Goal: Information Seeking & Learning: Learn about a topic

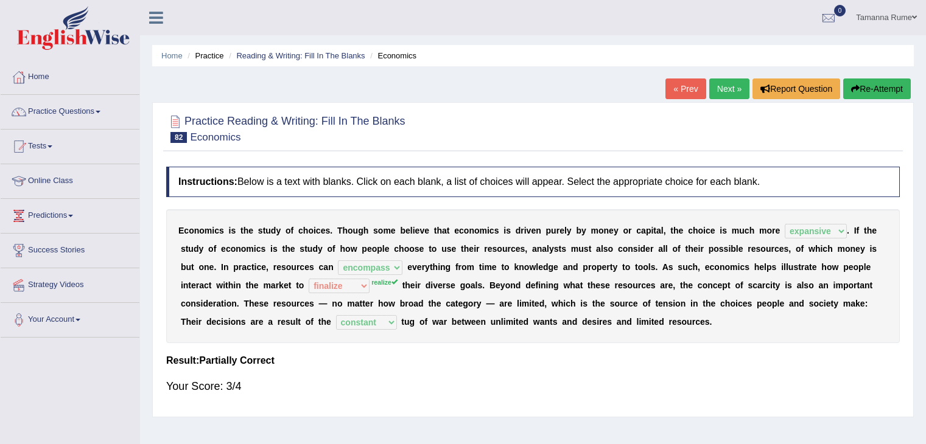
select select "expansive"
select select "encompass"
select select "finalize"
select select "constant"
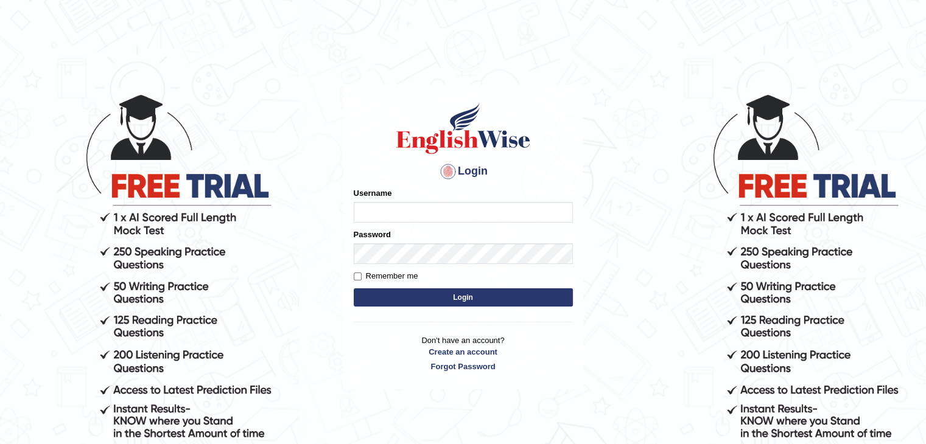
type input "tamanna05"
click at [377, 303] on button "Login" at bounding box center [463, 297] width 219 height 18
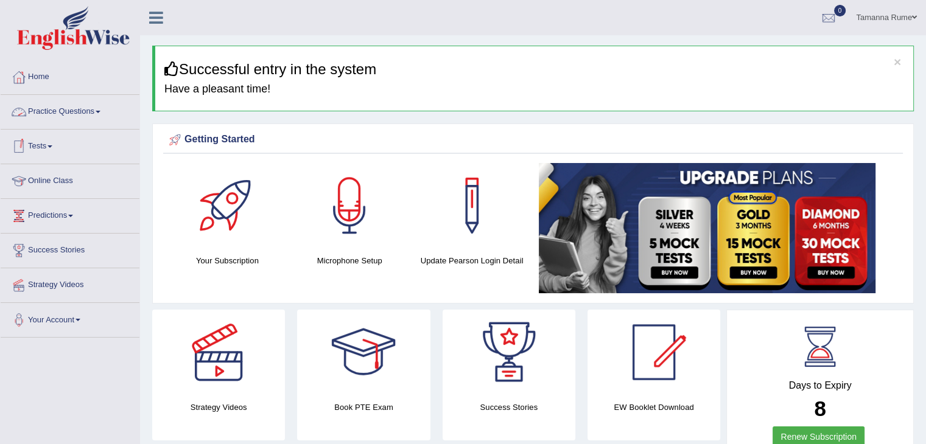
click at [32, 107] on link "Practice Questions" at bounding box center [70, 110] width 139 height 30
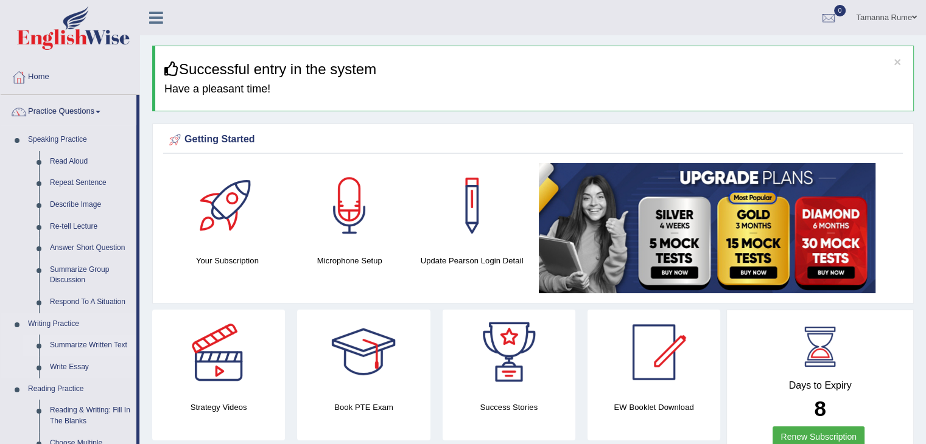
click at [73, 344] on link "Summarize Written Text" at bounding box center [90, 346] width 92 height 22
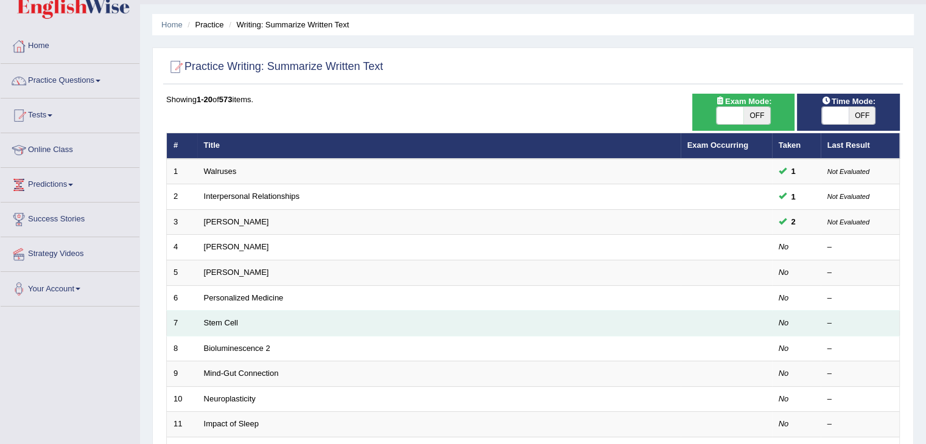
scroll to position [122, 0]
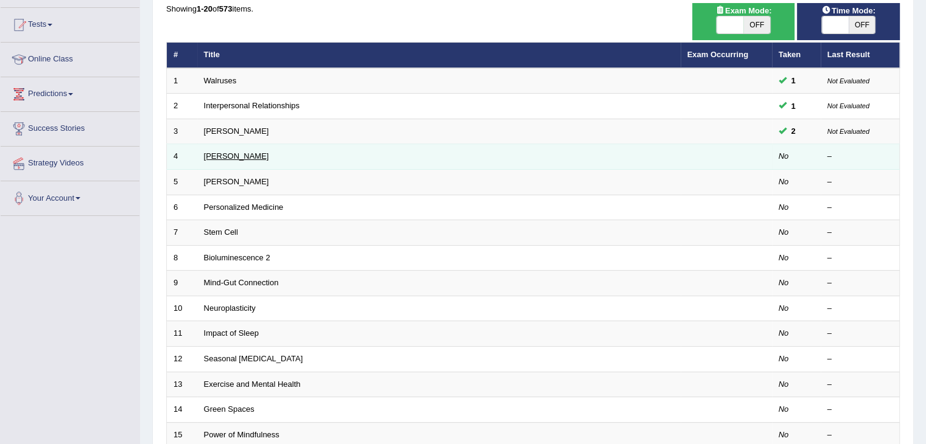
click at [209, 156] on link "[PERSON_NAME]" at bounding box center [236, 156] width 65 height 9
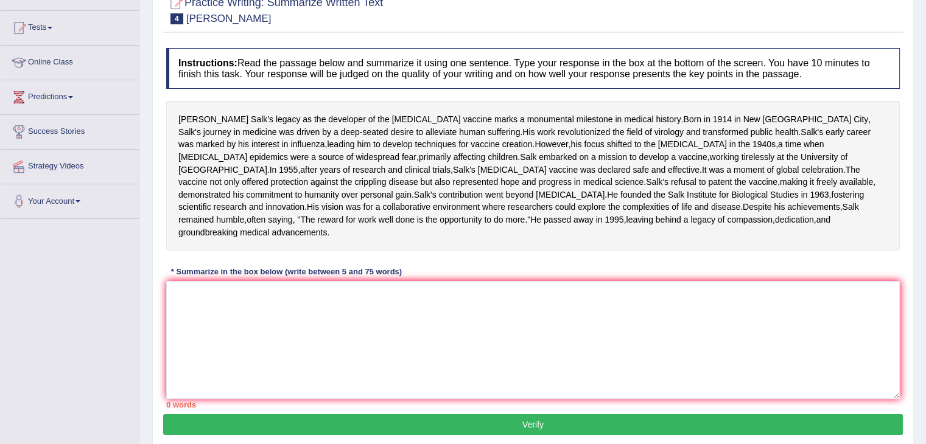
scroll to position [122, 0]
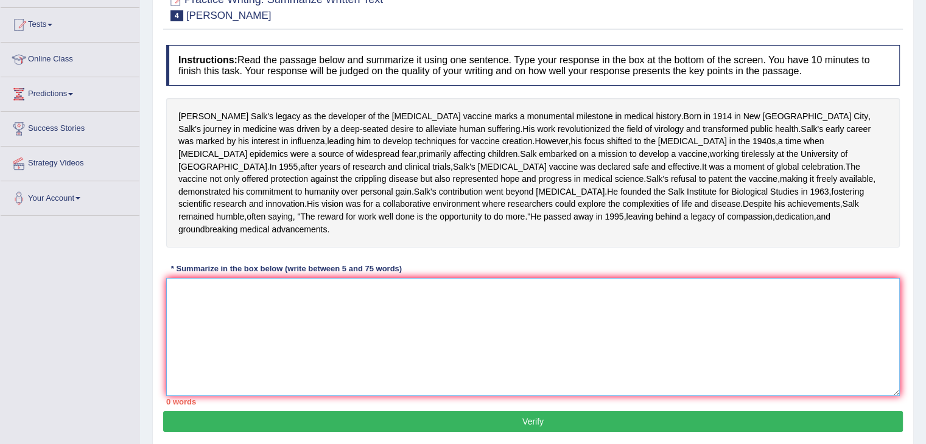
drag, startPoint x: 175, startPoint y: 358, endPoint x: 173, endPoint y: 352, distance: 6.2
click at [175, 357] on textarea at bounding box center [532, 337] width 733 height 118
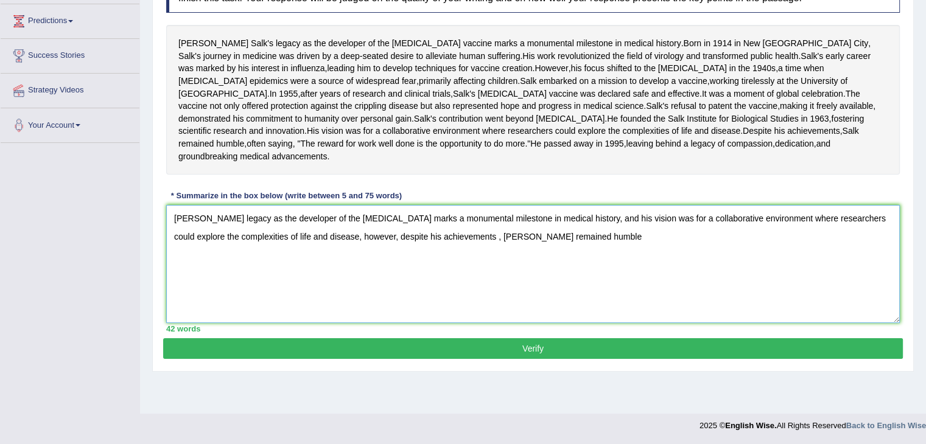
scroll to position [223, 0]
click at [567, 270] on textarea "Jonas Salk's legacy as the developer of the polio vaccine marks a monumental mi…" at bounding box center [532, 264] width 733 height 118
click at [581, 251] on textarea "Jonas Salk's legacy as the developer of the polio vaccine marks a monumental mi…" at bounding box center [532, 264] width 733 height 118
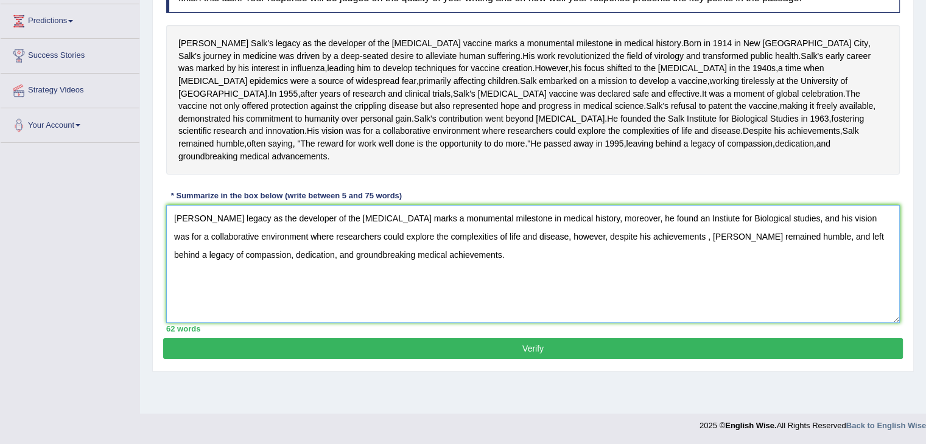
type textarea "Jonas Salk's legacy as the developer of the polio vaccine marks a monumental mi…"
click at [545, 359] on button "Verify" at bounding box center [532, 348] width 739 height 21
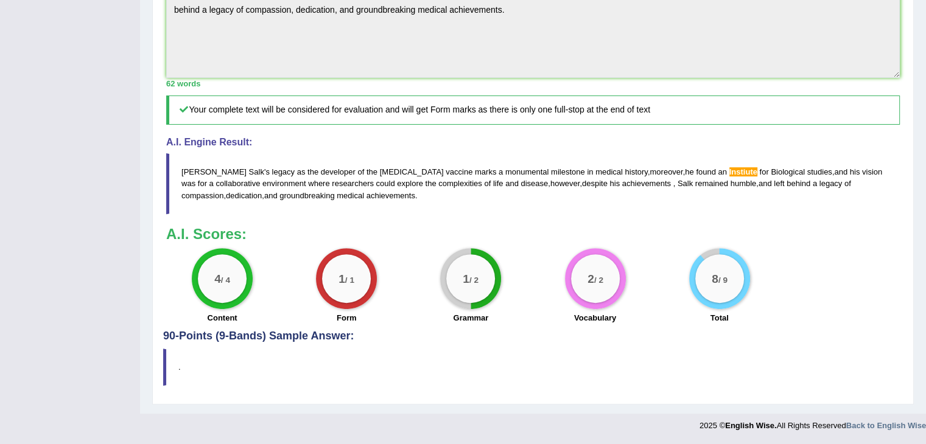
scroll to position [33, 0]
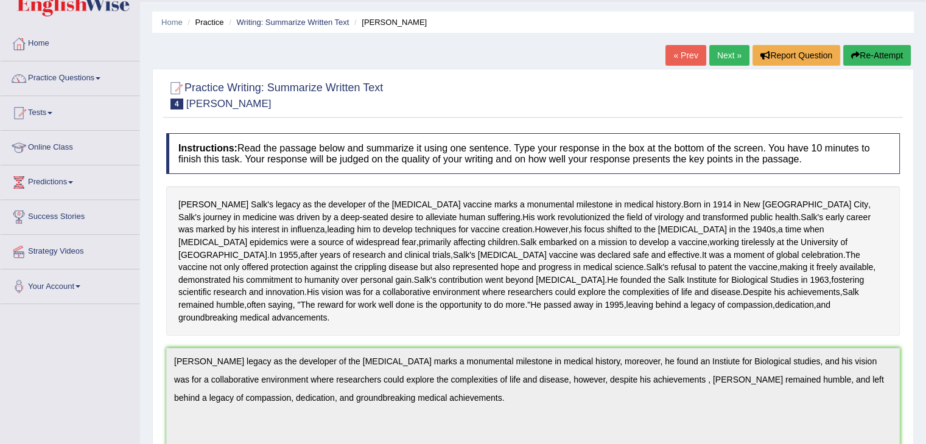
click at [728, 54] on link "Next »" at bounding box center [729, 55] width 40 height 21
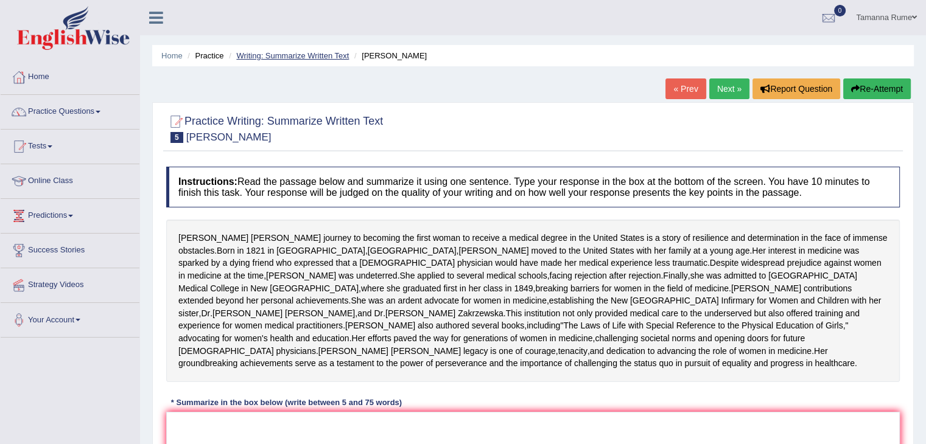
click at [292, 58] on link "Writing: Summarize Written Text" at bounding box center [292, 55] width 113 height 9
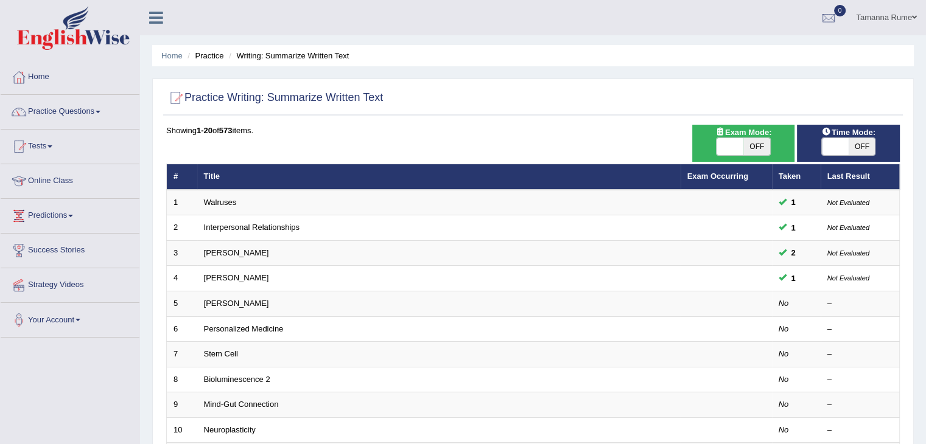
click at [820, 145] on div "ON OFF" at bounding box center [848, 147] width 91 height 18
click at [833, 152] on span at bounding box center [834, 146] width 27 height 17
checkbox input "true"
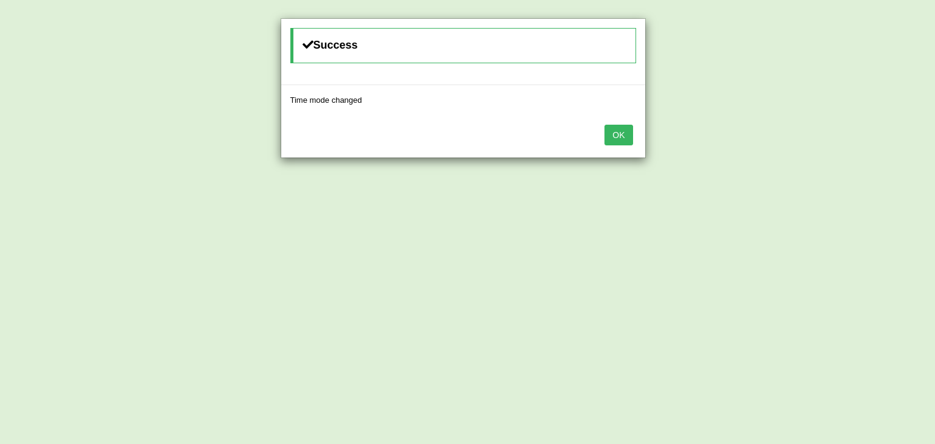
click at [613, 131] on button "OK" at bounding box center [618, 135] width 28 height 21
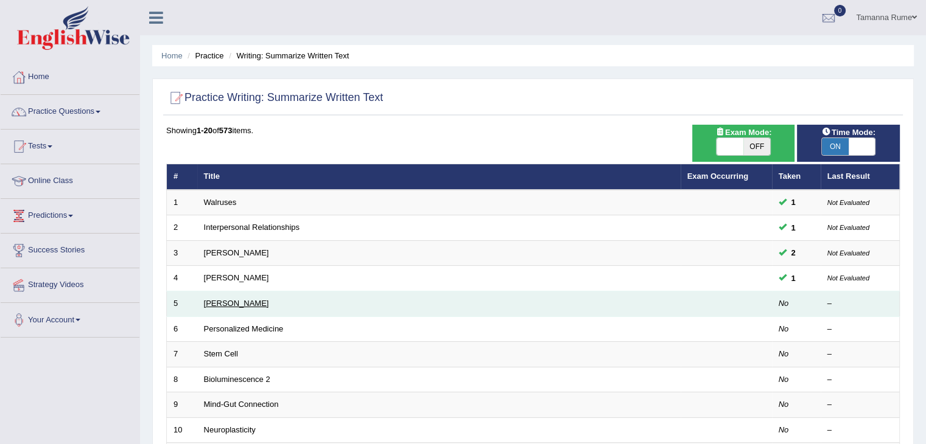
click at [225, 299] on link "Elizabeth Blackwell" at bounding box center [236, 303] width 65 height 9
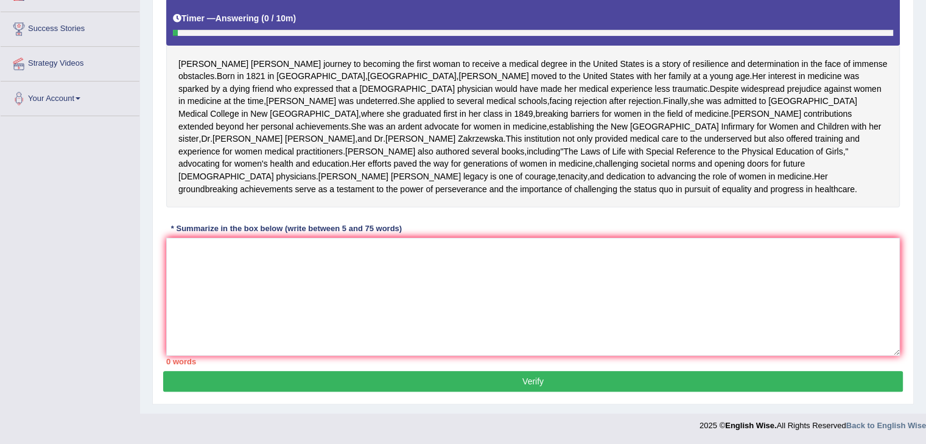
scroll to position [243, 0]
click at [219, 301] on textarea at bounding box center [532, 297] width 733 height 118
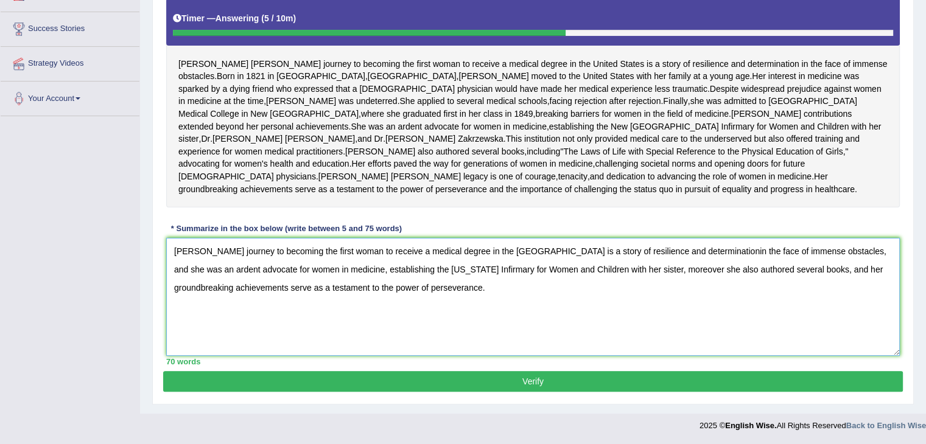
scroll to position [282, 0]
type textarea "Elizabeth Blackwell's journey to becoming the first woman to receive a medical …"
click at [292, 376] on button "Verify" at bounding box center [532, 381] width 739 height 21
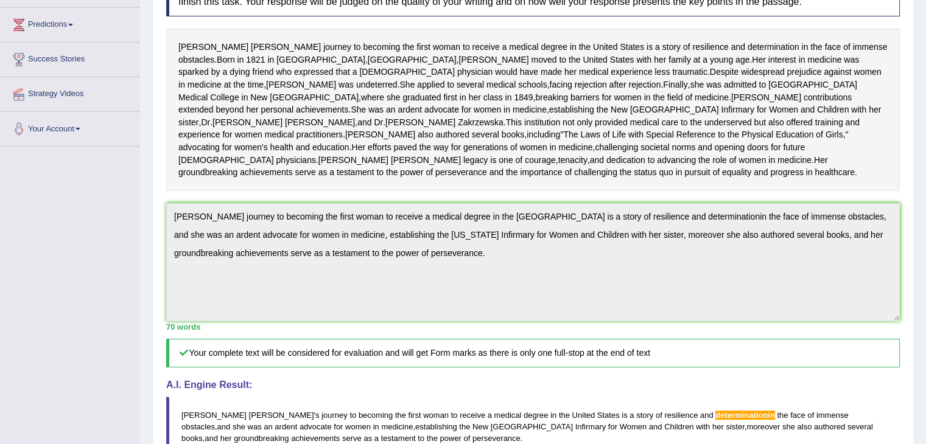
scroll to position [0, 0]
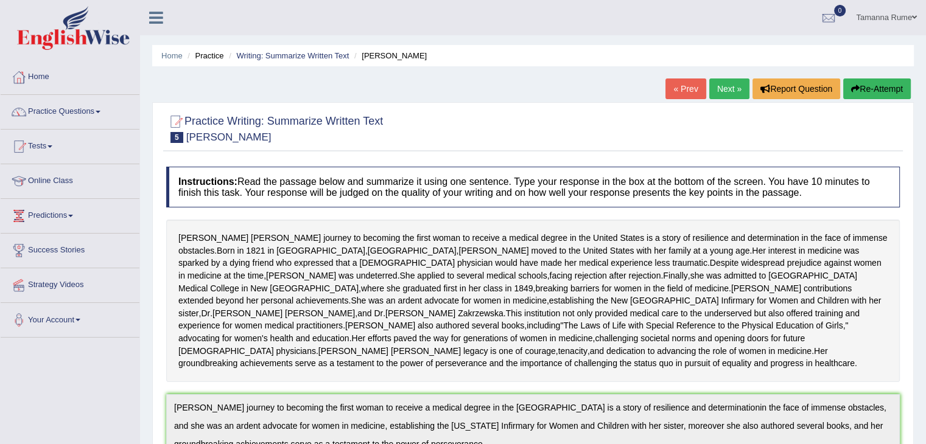
click at [717, 86] on link "Next »" at bounding box center [729, 88] width 40 height 21
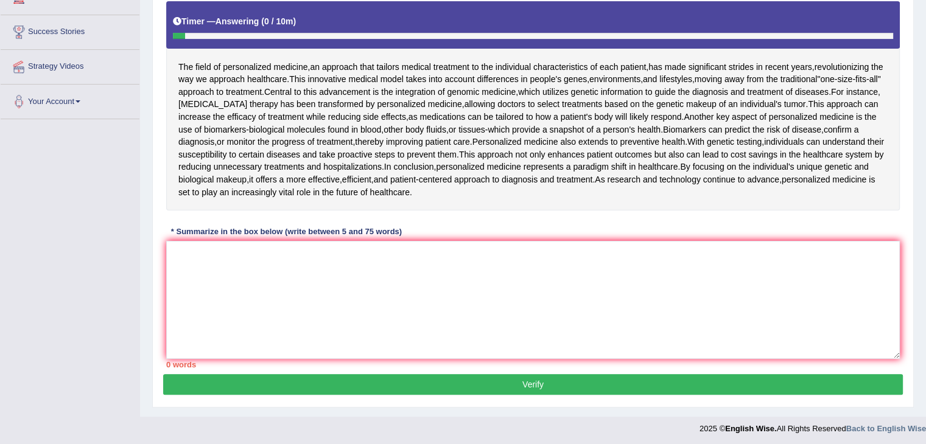
scroll to position [220, 0]
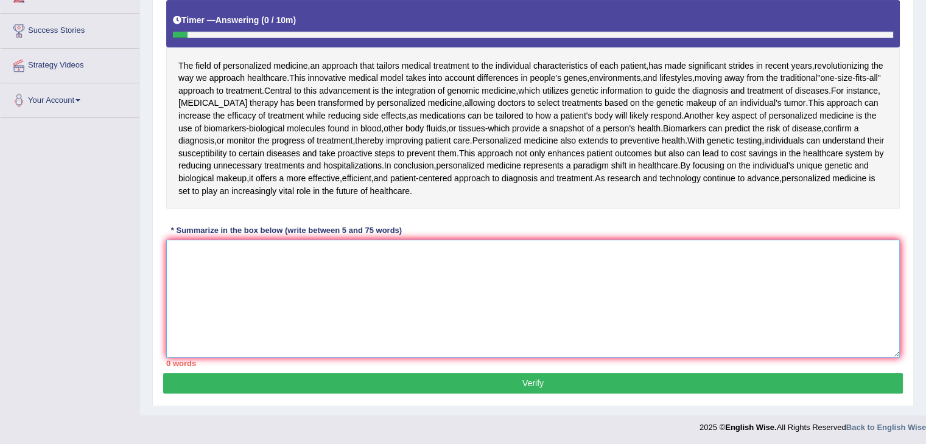
click at [398, 326] on textarea at bounding box center [532, 299] width 733 height 118
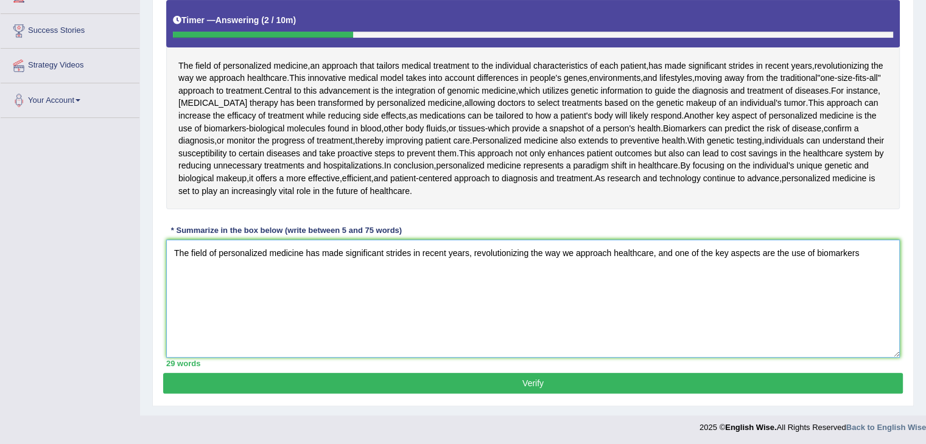
click at [774, 250] on textarea "The field of personalized medicine has made significant strides in recent years…" at bounding box center [532, 299] width 733 height 118
click at [689, 253] on textarea "The field of personalized medicine has made significant strides in recent years…" at bounding box center [532, 299] width 733 height 118
click at [728, 250] on textarea "The field of personalized medicine has made significant strides in recent years…" at bounding box center [532, 299] width 733 height 118
click at [748, 254] on textarea "The field of personalized medicine has made significant strides in recent years…" at bounding box center [532, 299] width 733 height 118
click at [796, 251] on textarea "The field of personalized medicine has made significant strides in recent years…" at bounding box center [532, 299] width 733 height 118
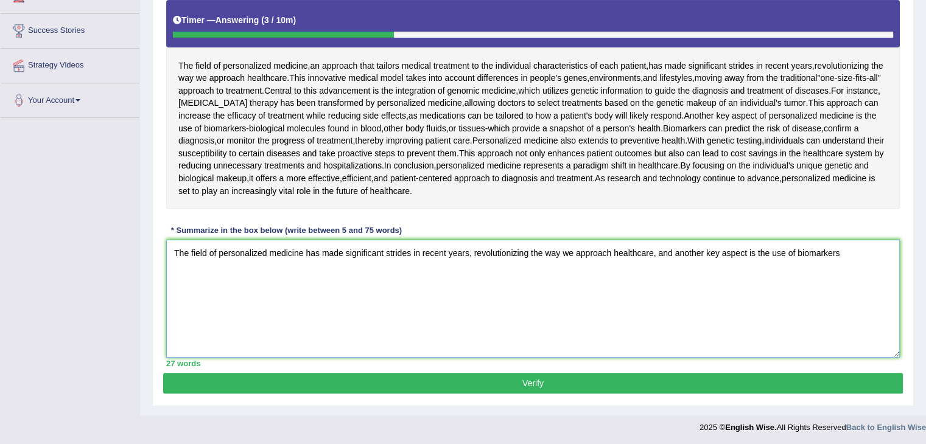
click at [843, 248] on textarea "The field of personalized medicine has made significant strides in recent years…" at bounding box center [532, 299] width 733 height 118
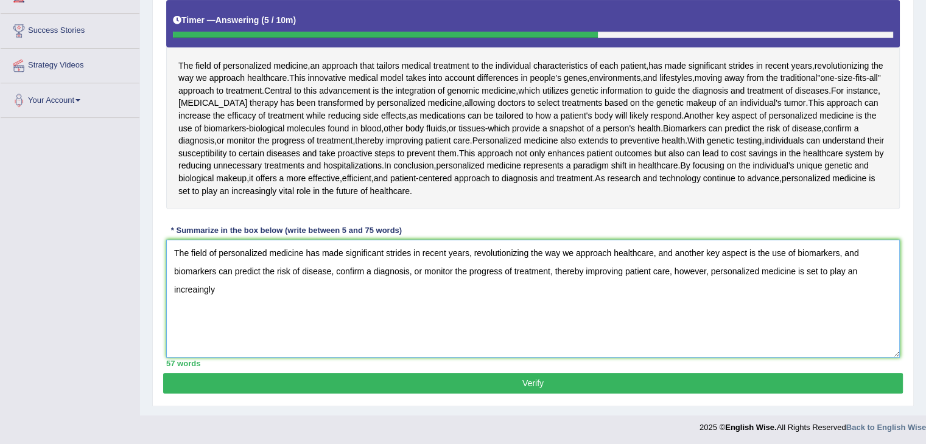
click at [195, 288] on textarea "The field of personalized medicine has made significant strides in recent years…" at bounding box center [532, 299] width 733 height 118
click at [226, 288] on textarea "The field of personalized medicine has made significant strides in recent years…" at bounding box center [532, 299] width 733 height 118
click at [708, 271] on textarea "The field of personalized medicine has made significant strides in recent years…" at bounding box center [532, 299] width 733 height 118
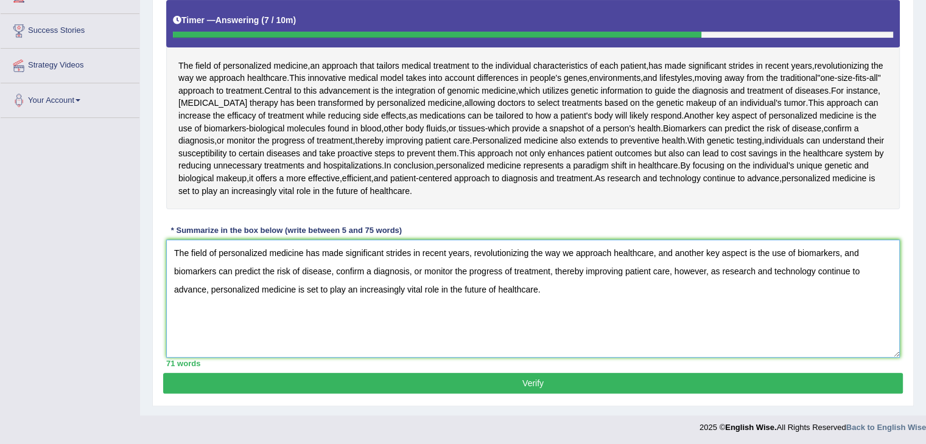
type textarea "The field of personalized medicine has made significant strides in recent years…"
click at [304, 383] on button "Verify" at bounding box center [532, 383] width 739 height 21
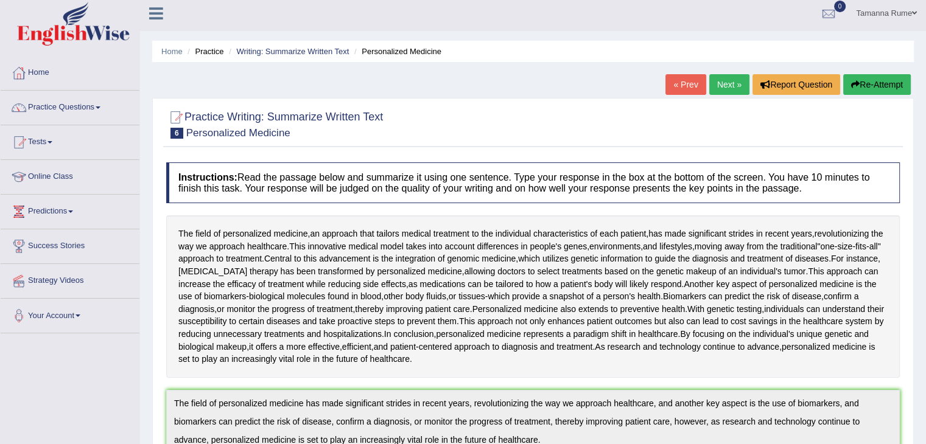
scroll to position [0, 0]
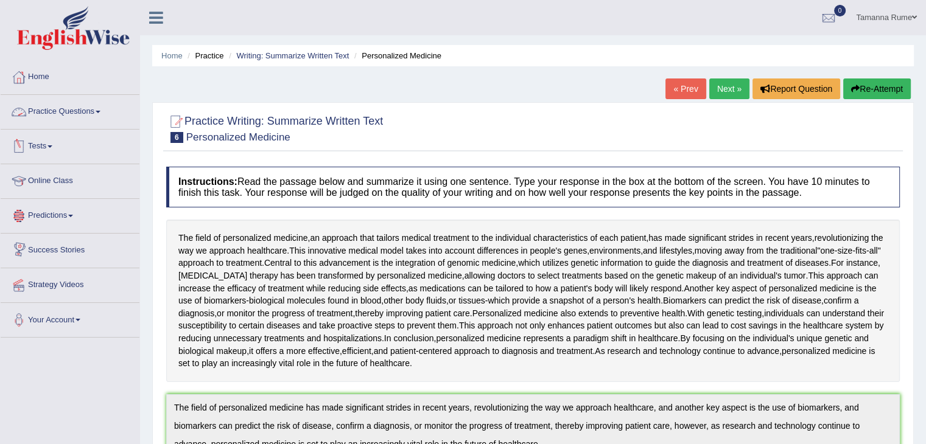
click at [55, 115] on link "Practice Questions" at bounding box center [70, 110] width 139 height 30
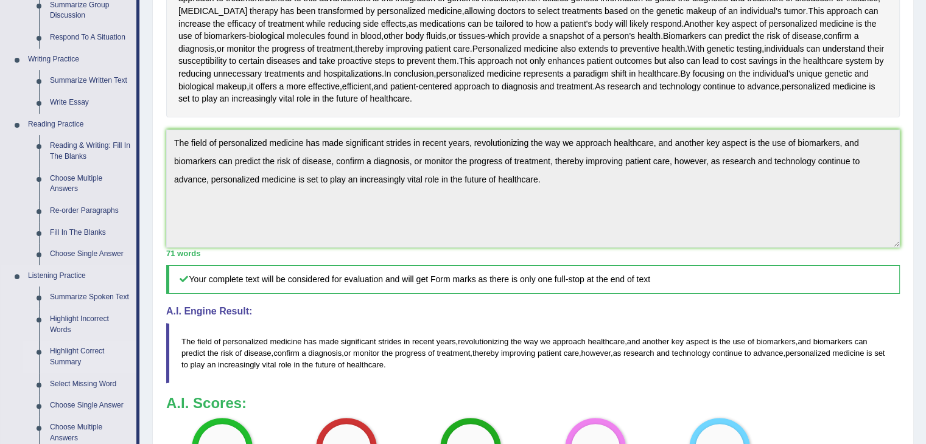
scroll to position [243, 0]
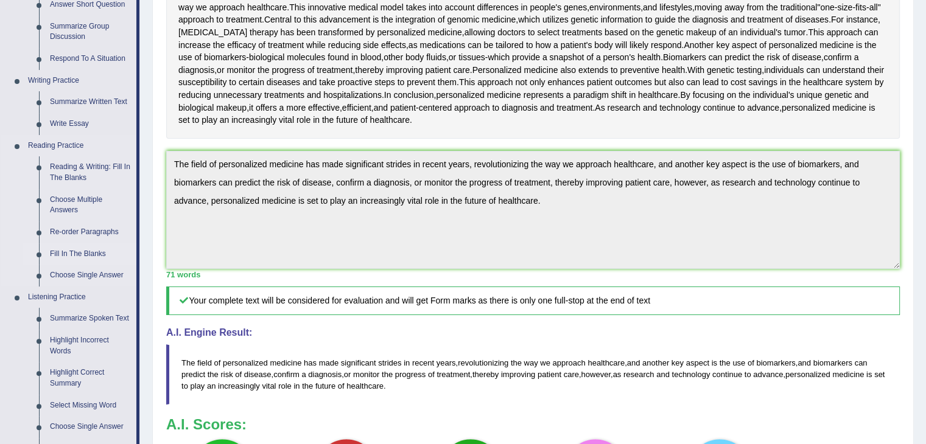
click at [60, 253] on link "Fill In The Blanks" at bounding box center [90, 254] width 92 height 22
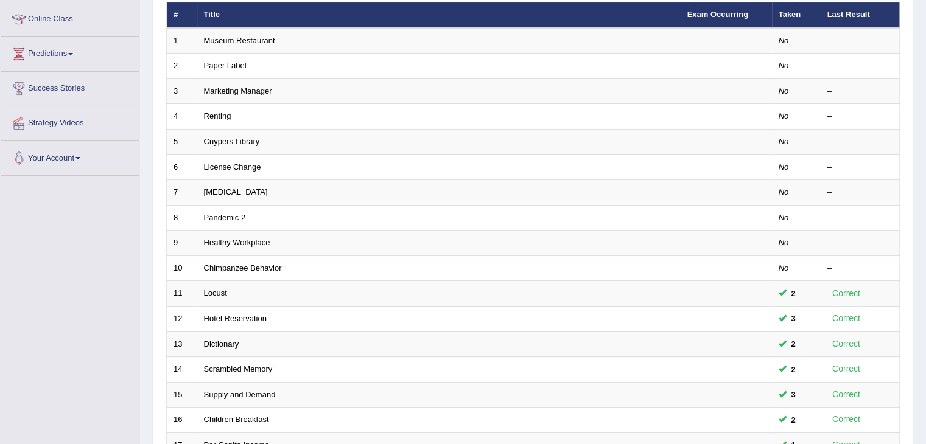
scroll to position [61, 0]
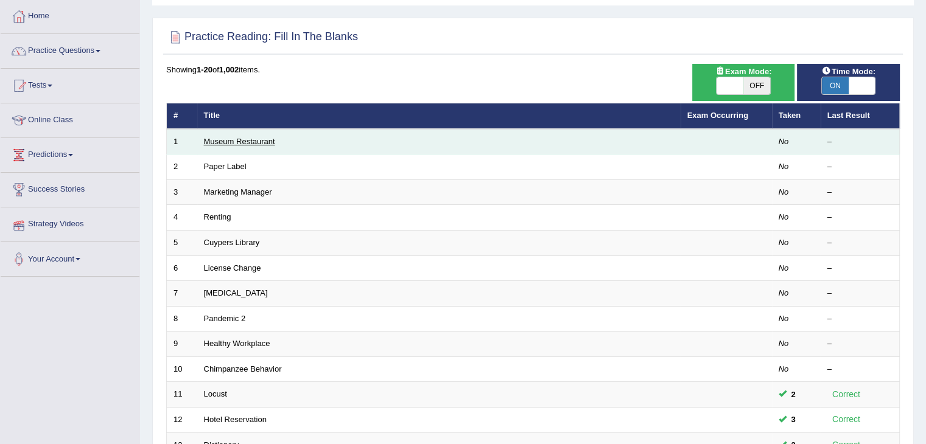
click at [222, 142] on link "Museum Restaurant" at bounding box center [239, 141] width 71 height 9
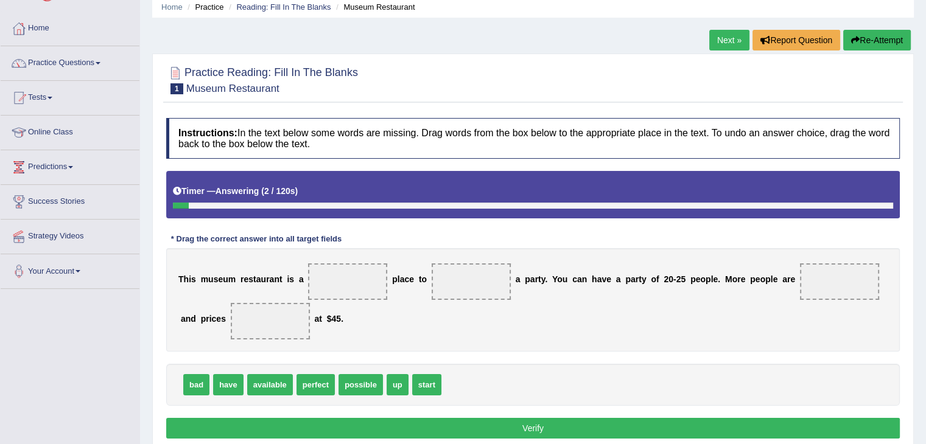
scroll to position [195, 0]
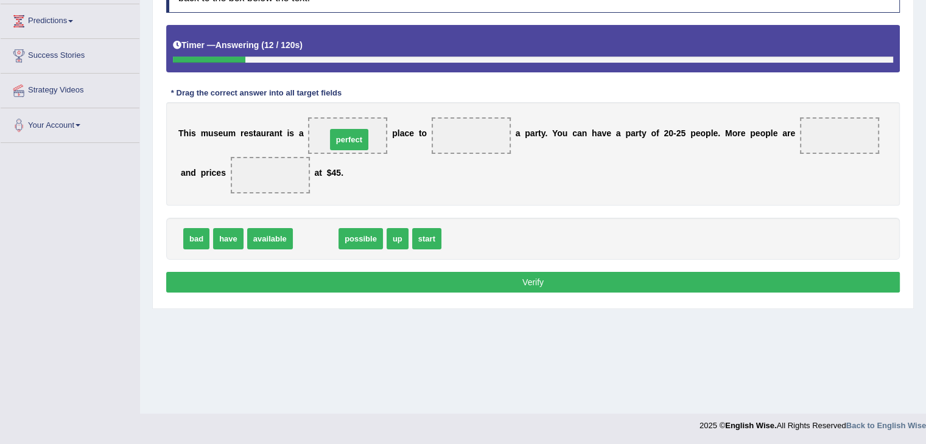
drag, startPoint x: 302, startPoint y: 242, endPoint x: 335, endPoint y: 143, distance: 104.7
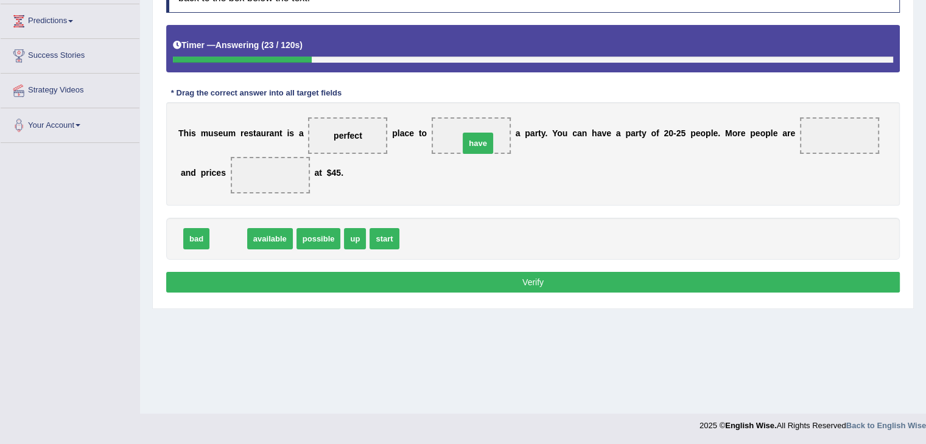
drag, startPoint x: 215, startPoint y: 241, endPoint x: 465, endPoint y: 145, distance: 267.2
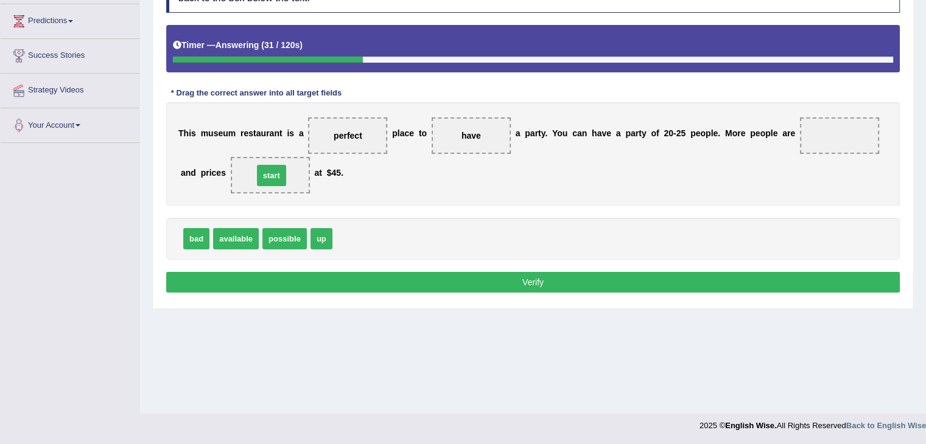
drag, startPoint x: 343, startPoint y: 239, endPoint x: 265, endPoint y: 174, distance: 102.0
drag, startPoint x: 281, startPoint y: 237, endPoint x: 844, endPoint y: 128, distance: 573.3
click at [464, 272] on button "Verify" at bounding box center [532, 282] width 733 height 21
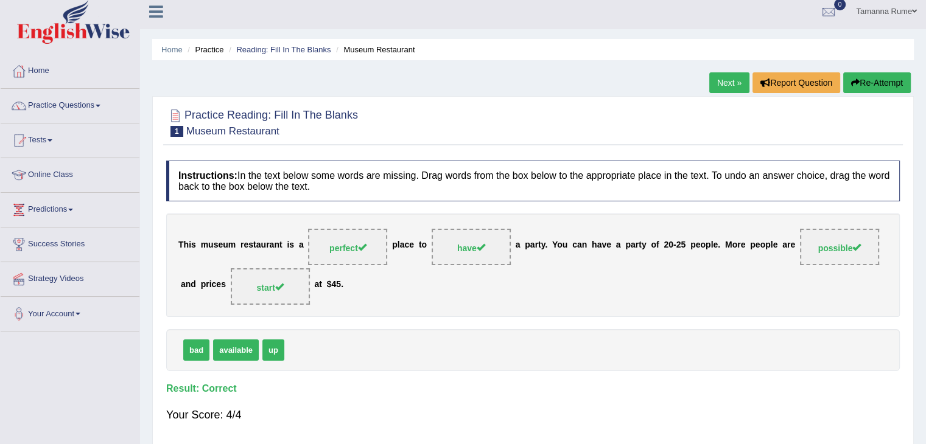
scroll to position [0, 0]
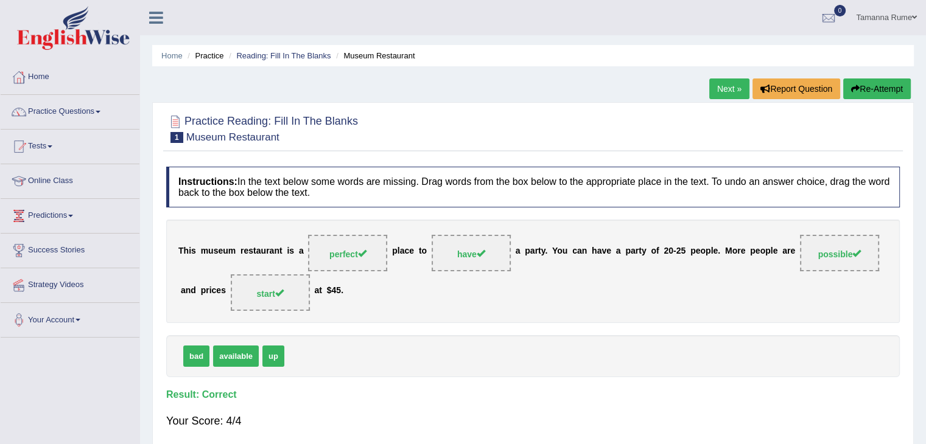
click at [733, 86] on link "Next »" at bounding box center [729, 88] width 40 height 21
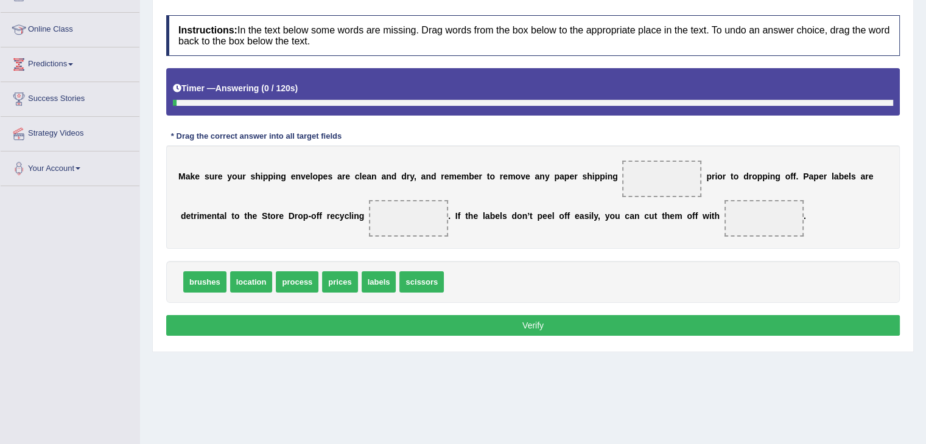
scroll to position [183, 0]
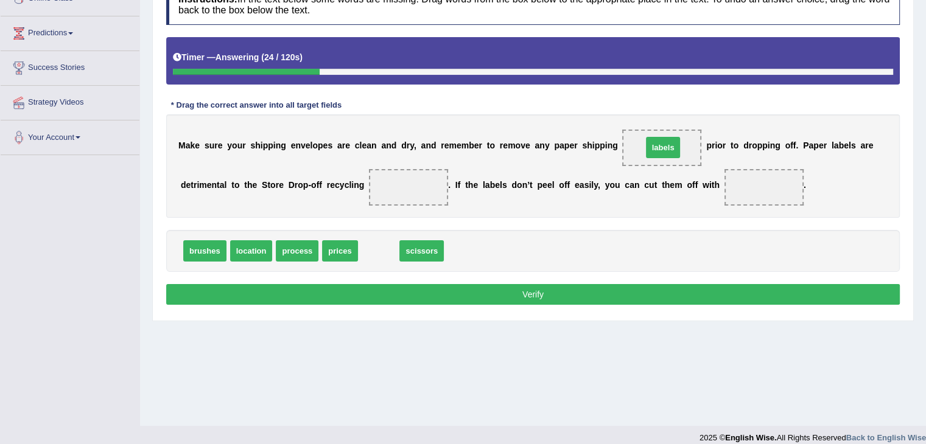
drag, startPoint x: 378, startPoint y: 246, endPoint x: 663, endPoint y: 143, distance: 302.4
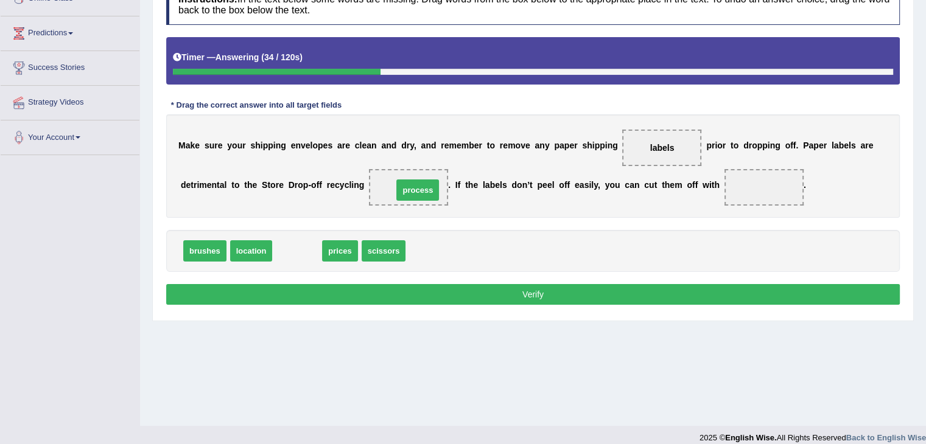
drag, startPoint x: 284, startPoint y: 250, endPoint x: 404, endPoint y: 189, distance: 135.0
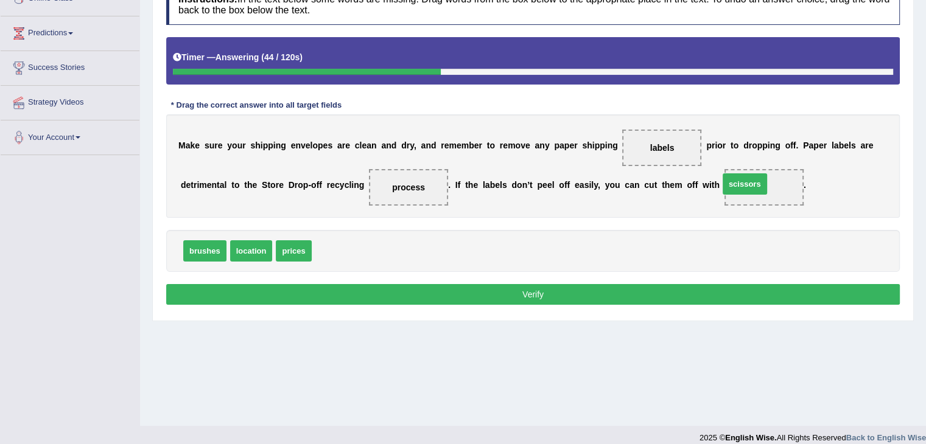
drag, startPoint x: 338, startPoint y: 248, endPoint x: 745, endPoint y: 181, distance: 412.6
click at [570, 296] on button "Verify" at bounding box center [532, 294] width 733 height 21
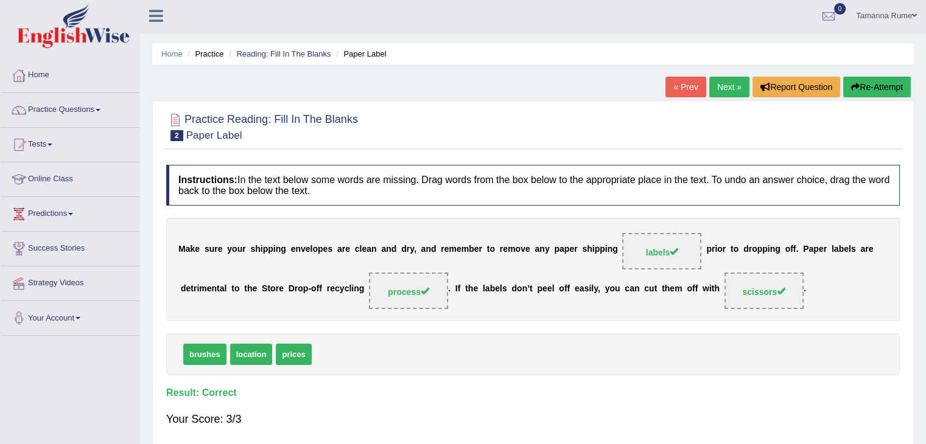
scroll to position [0, 0]
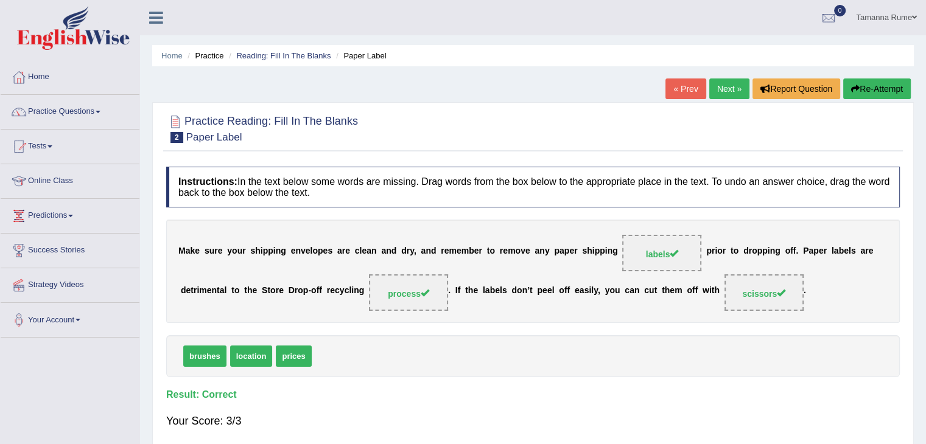
click at [724, 89] on link "Next »" at bounding box center [729, 88] width 40 height 21
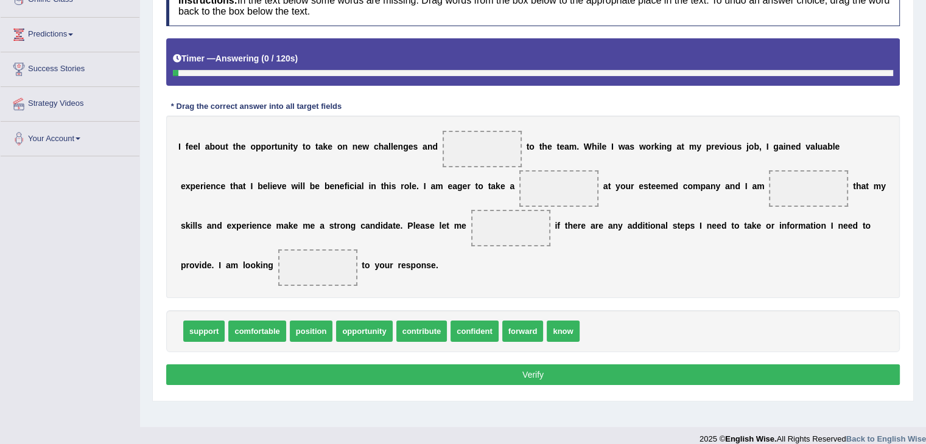
scroll to position [183, 0]
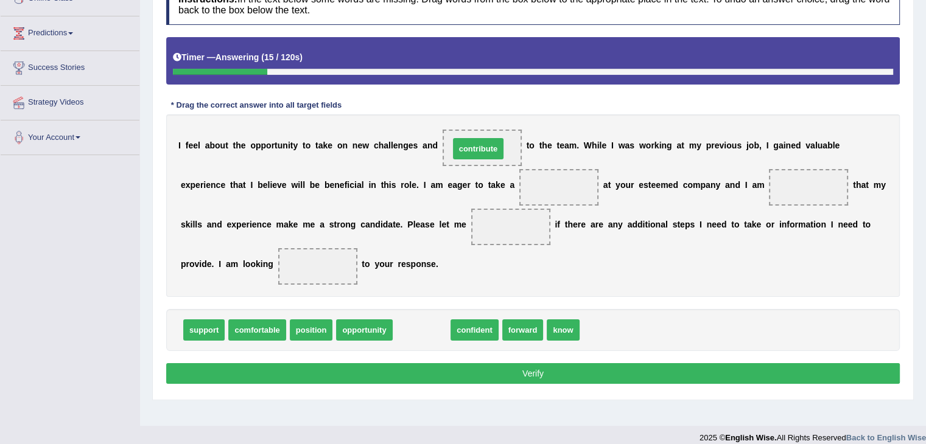
drag, startPoint x: 428, startPoint y: 326, endPoint x: 483, endPoint y: 146, distance: 187.5
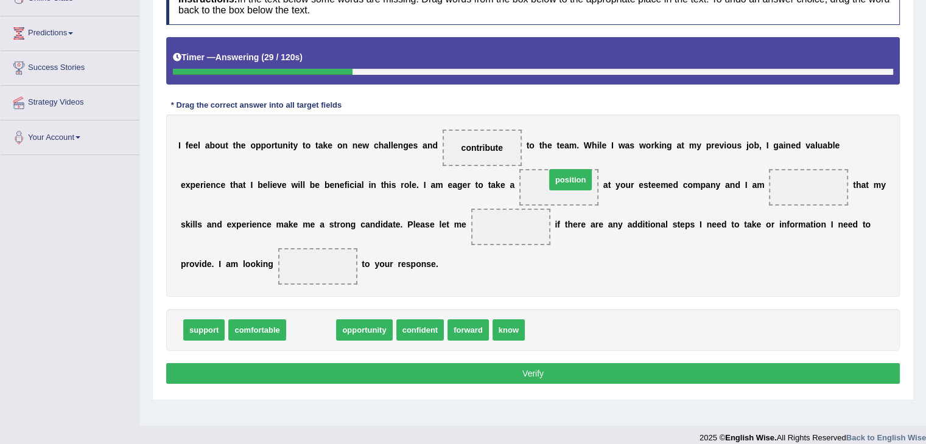
drag, startPoint x: 308, startPoint y: 327, endPoint x: 554, endPoint y: 189, distance: 281.7
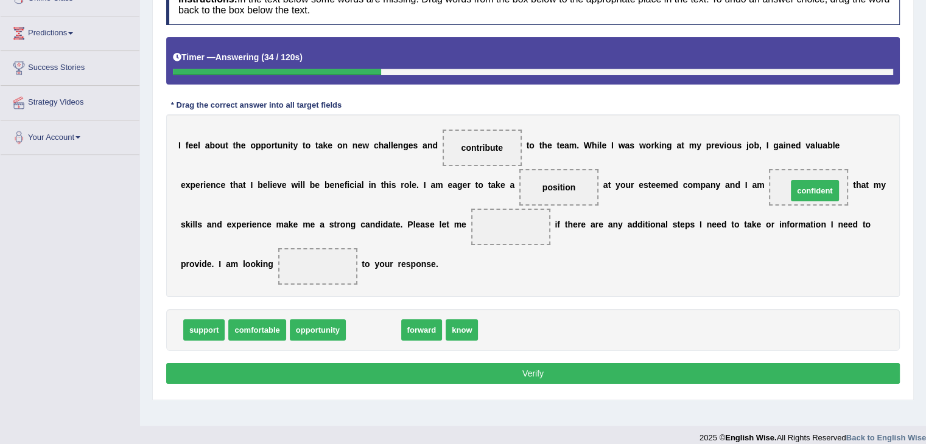
drag, startPoint x: 366, startPoint y: 332, endPoint x: 807, endPoint y: 193, distance: 462.7
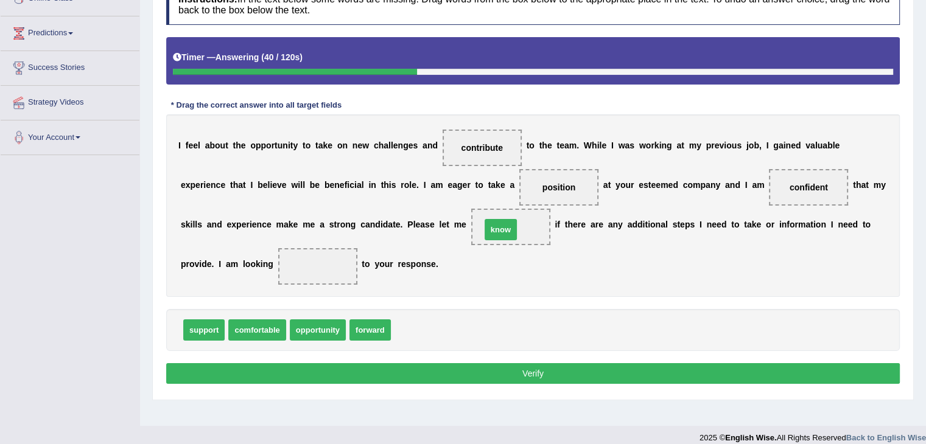
drag, startPoint x: 408, startPoint y: 327, endPoint x: 498, endPoint y: 226, distance: 134.9
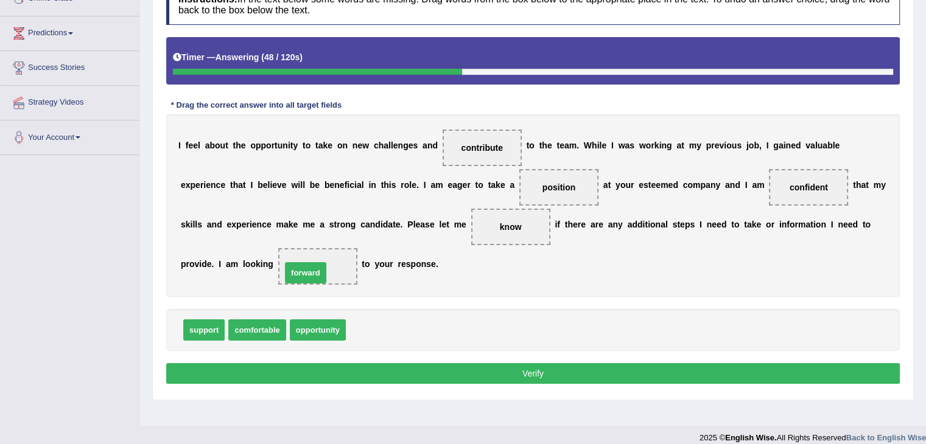
drag, startPoint x: 360, startPoint y: 327, endPoint x: 296, endPoint y: 270, distance: 86.2
click at [309, 366] on button "Verify" at bounding box center [532, 373] width 733 height 21
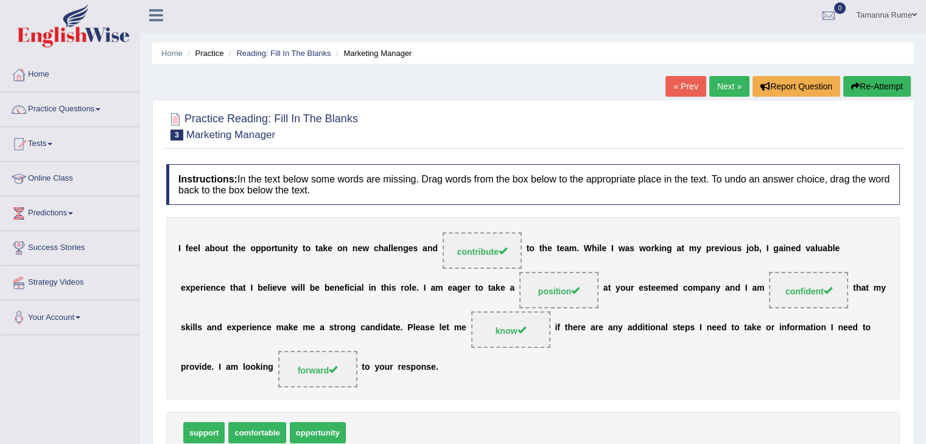
scroll to position [0, 0]
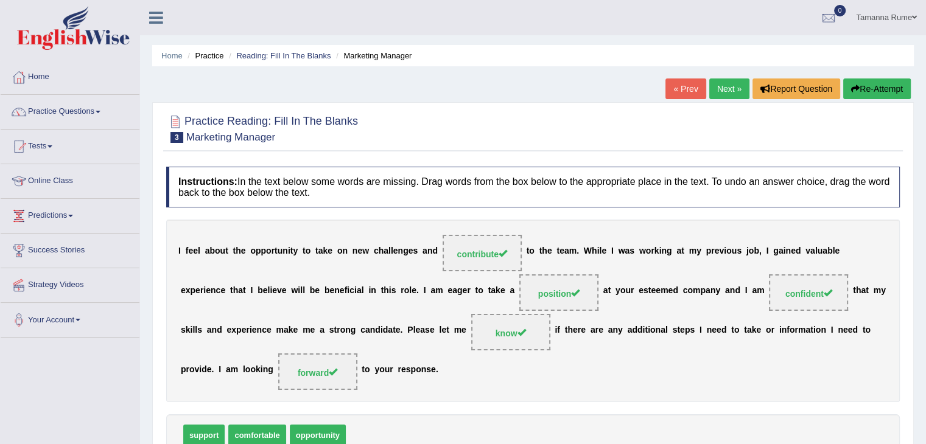
click at [726, 87] on link "Next »" at bounding box center [729, 88] width 40 height 21
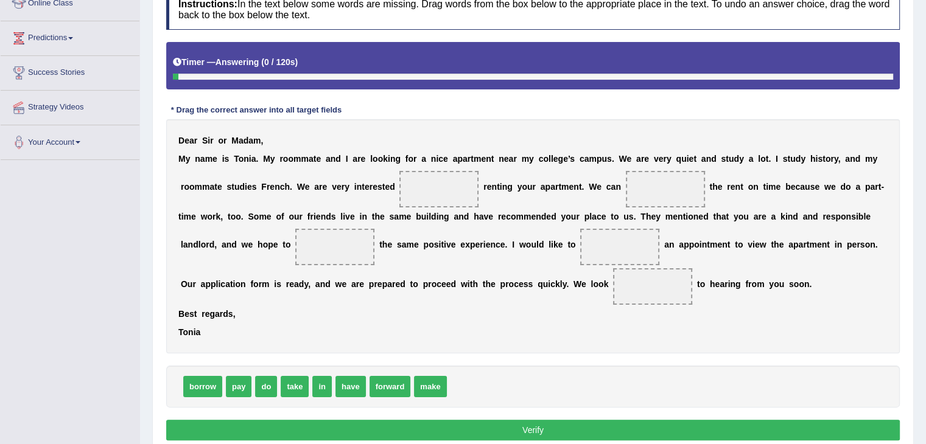
scroll to position [183, 0]
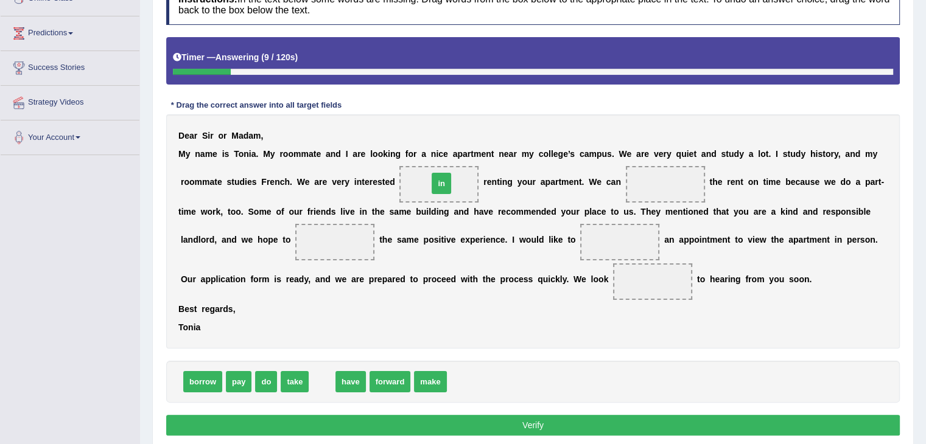
drag, startPoint x: 319, startPoint y: 381, endPoint x: 438, endPoint y: 183, distance: 231.5
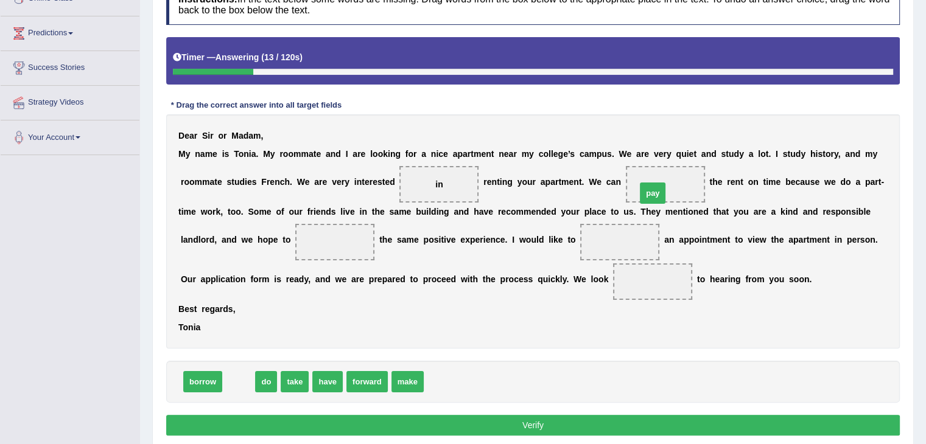
drag, startPoint x: 234, startPoint y: 386, endPoint x: 647, endPoint y: 198, distance: 454.8
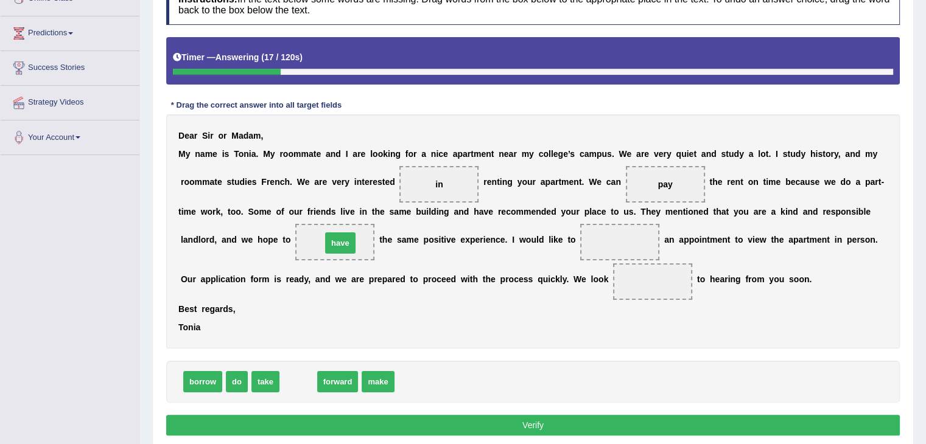
drag, startPoint x: 292, startPoint y: 386, endPoint x: 331, endPoint y: 248, distance: 143.5
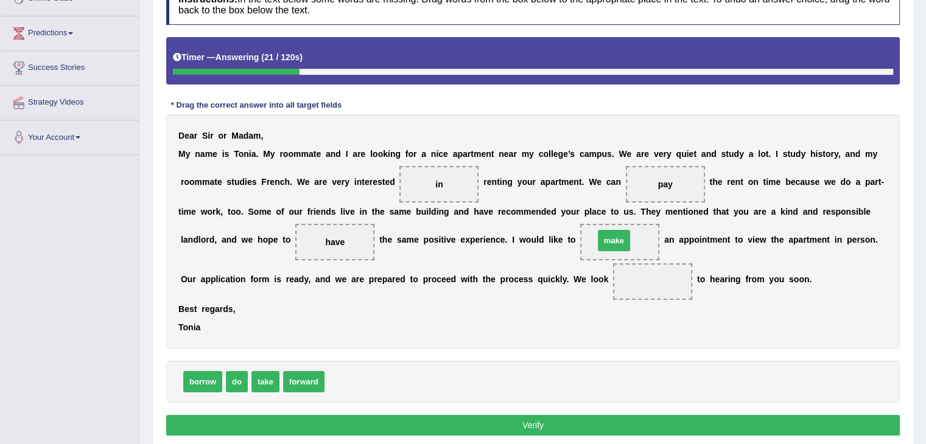
drag, startPoint x: 348, startPoint y: 380, endPoint x: 618, endPoint y: 239, distance: 304.3
drag, startPoint x: 297, startPoint y: 385, endPoint x: 640, endPoint y: 284, distance: 357.6
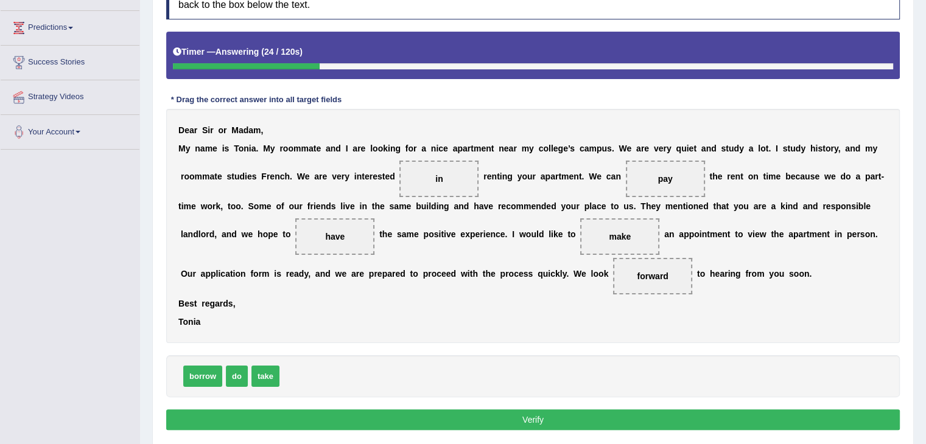
scroll to position [229, 0]
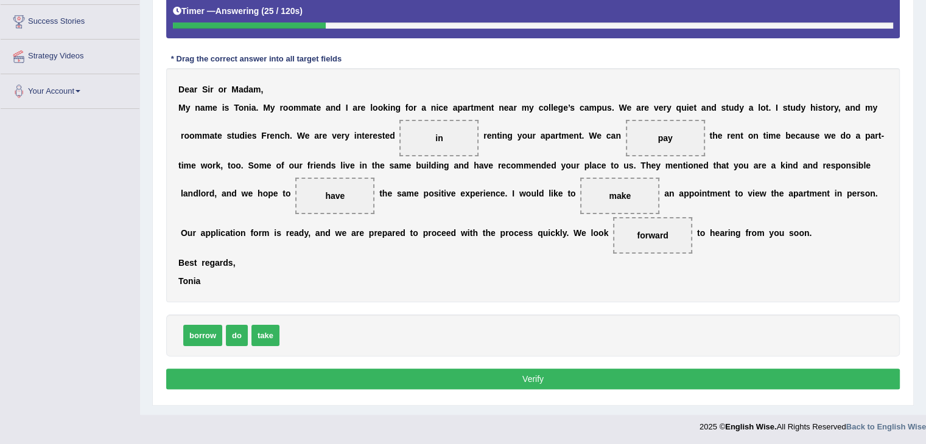
click at [467, 373] on button "Verify" at bounding box center [532, 379] width 733 height 21
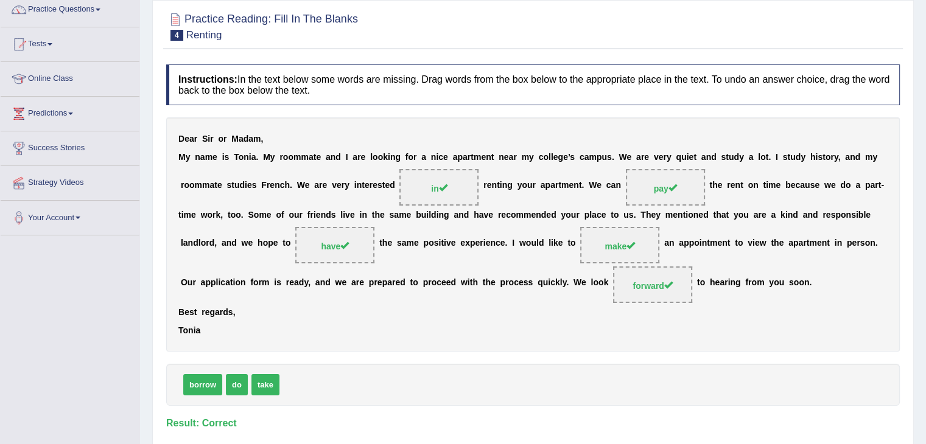
scroll to position [0, 0]
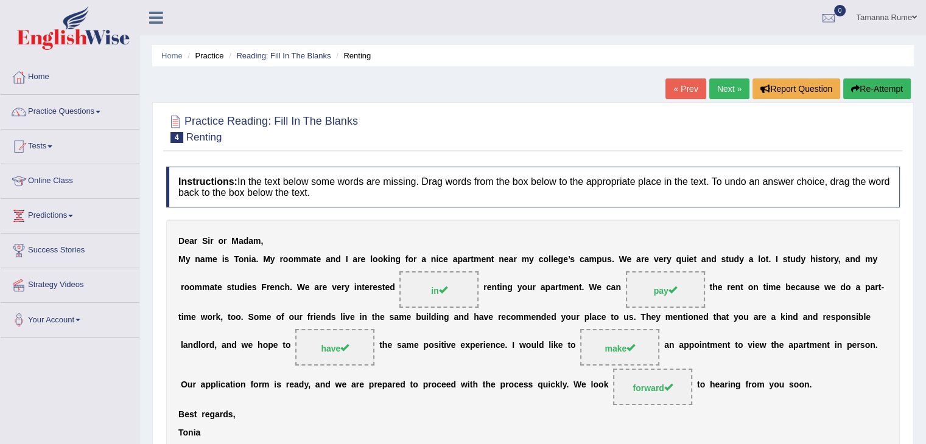
click at [713, 88] on link "Next »" at bounding box center [729, 88] width 40 height 21
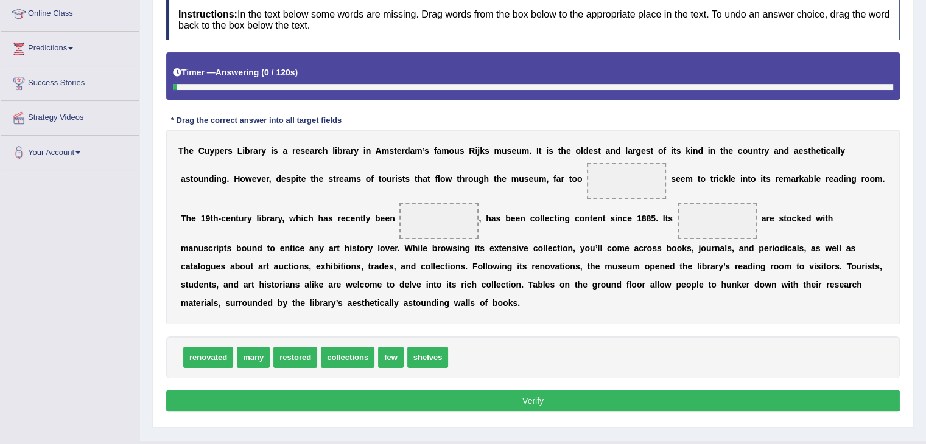
scroll to position [183, 0]
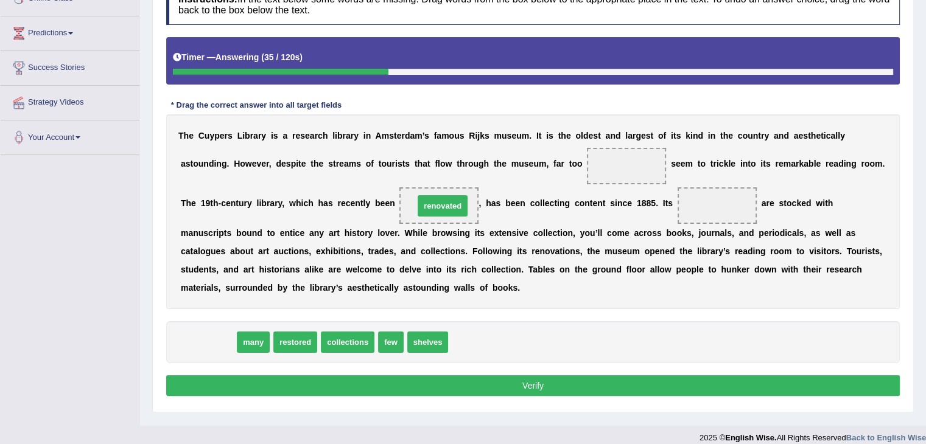
drag, startPoint x: 221, startPoint y: 339, endPoint x: 453, endPoint y: 203, distance: 268.9
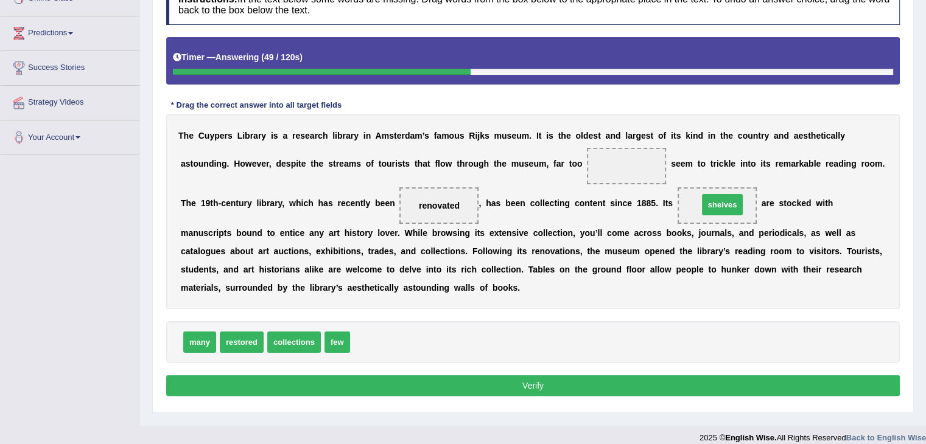
drag, startPoint x: 365, startPoint y: 343, endPoint x: 707, endPoint y: 209, distance: 367.3
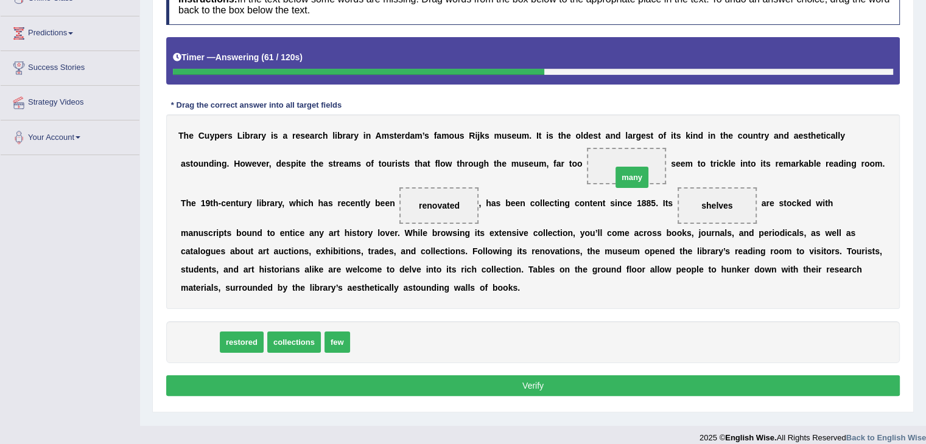
drag, startPoint x: 197, startPoint y: 341, endPoint x: 622, endPoint y: 178, distance: 455.0
click at [403, 385] on button "Verify" at bounding box center [532, 385] width 733 height 21
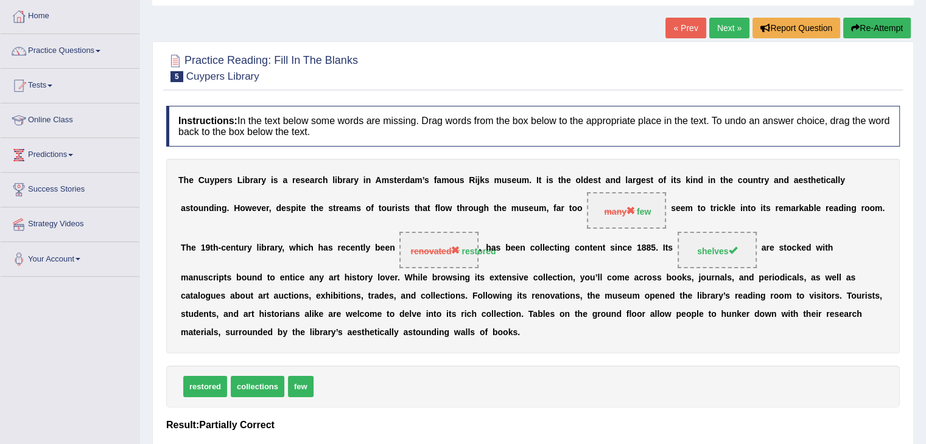
scroll to position [0, 0]
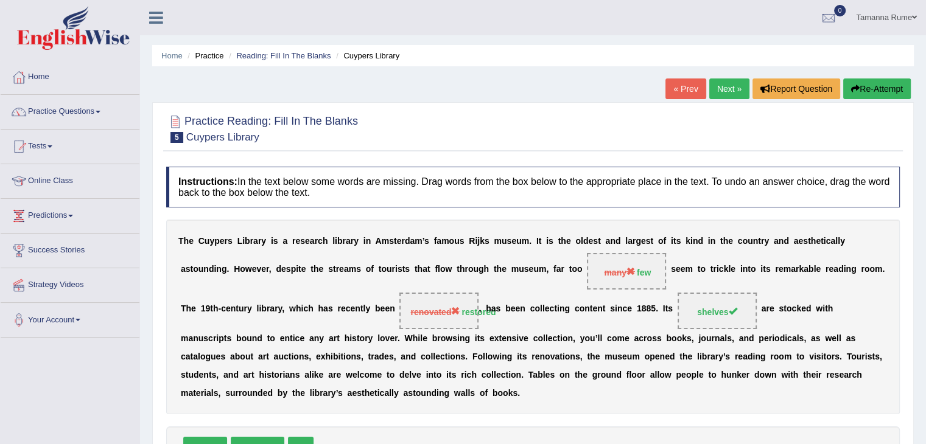
click at [730, 82] on link "Next »" at bounding box center [729, 88] width 40 height 21
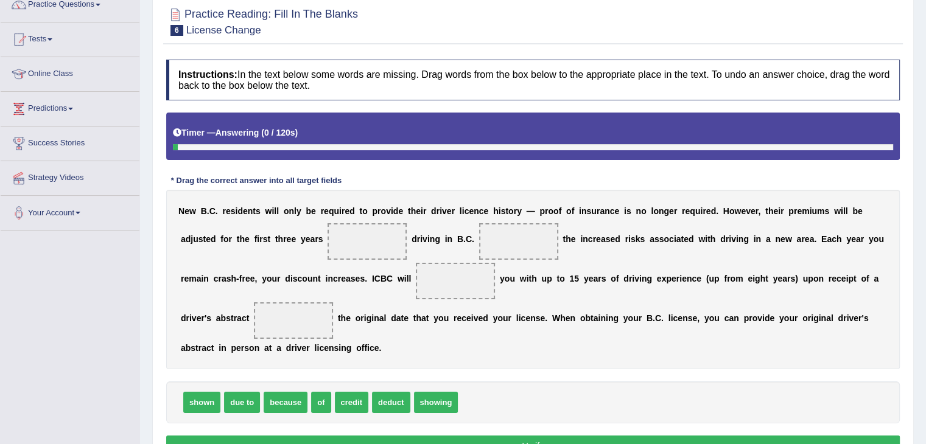
scroll to position [122, 0]
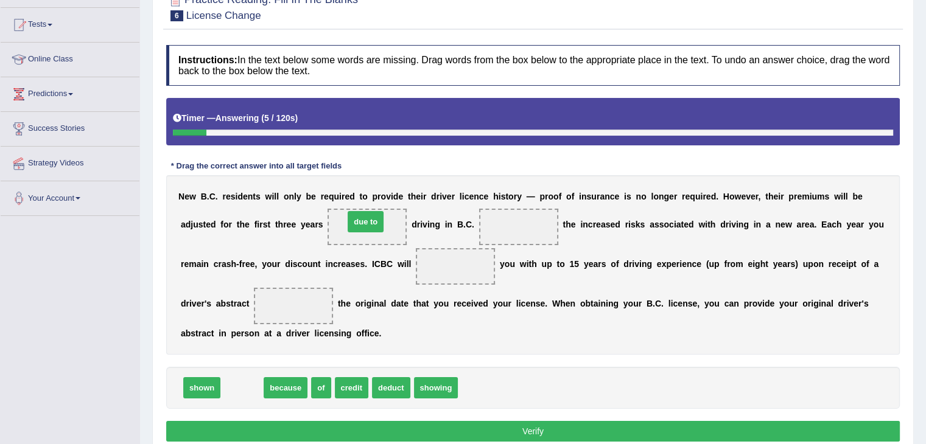
drag, startPoint x: 226, startPoint y: 390, endPoint x: 350, endPoint y: 224, distance: 207.0
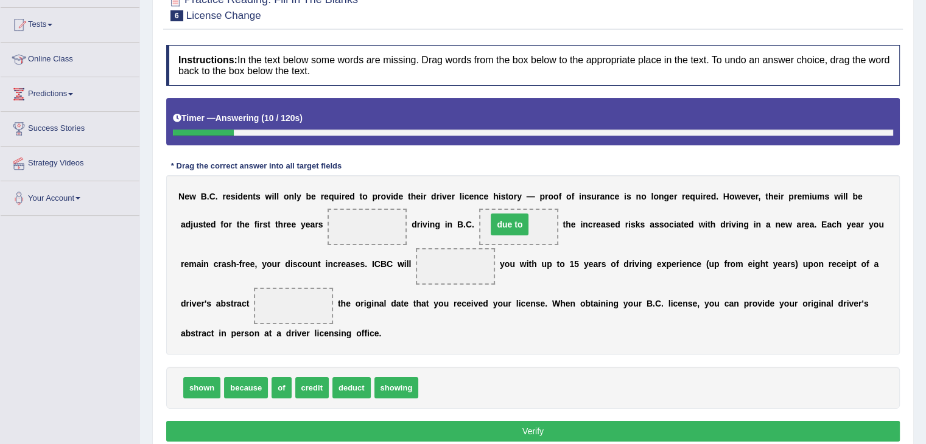
drag, startPoint x: 372, startPoint y: 223, endPoint x: 514, endPoint y: 221, distance: 142.4
drag, startPoint x: 280, startPoint y: 385, endPoint x: 364, endPoint y: 224, distance: 182.1
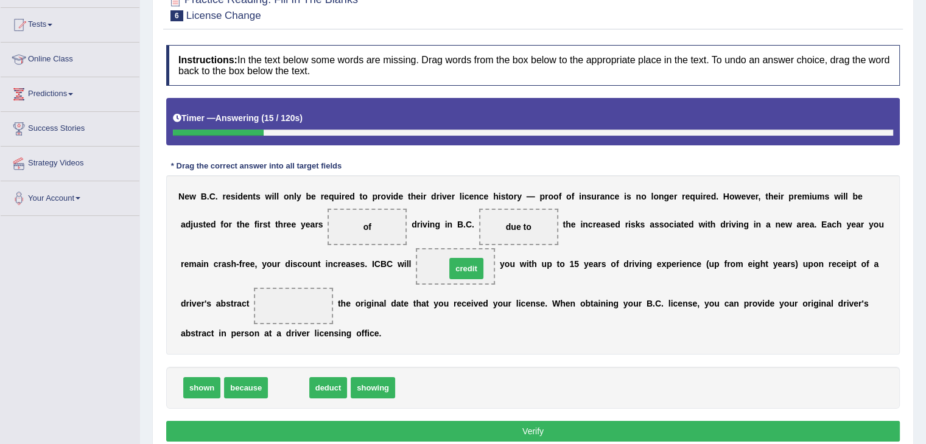
drag, startPoint x: 279, startPoint y: 391, endPoint x: 457, endPoint y: 271, distance: 214.0
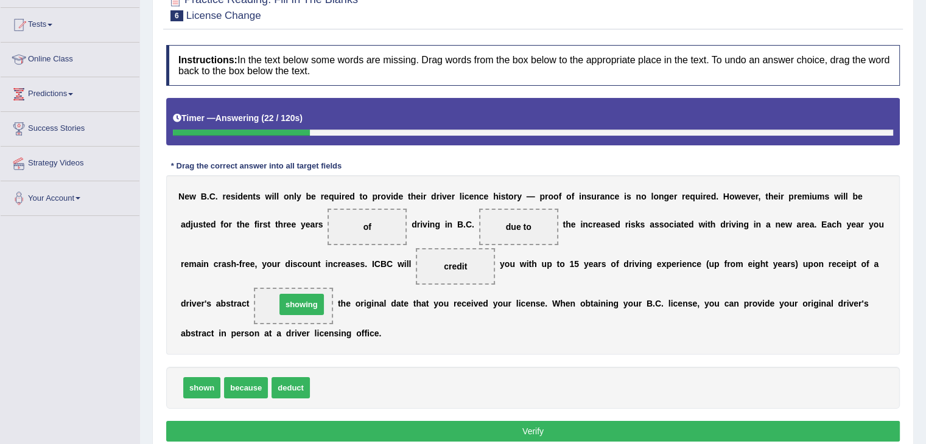
drag, startPoint x: 333, startPoint y: 388, endPoint x: 295, endPoint y: 305, distance: 91.5
click at [411, 433] on button "Verify" at bounding box center [532, 431] width 733 height 21
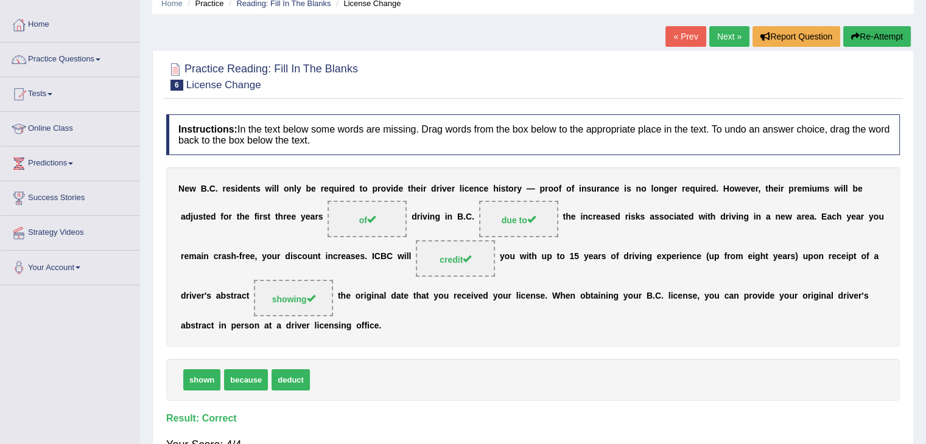
scroll to position [0, 0]
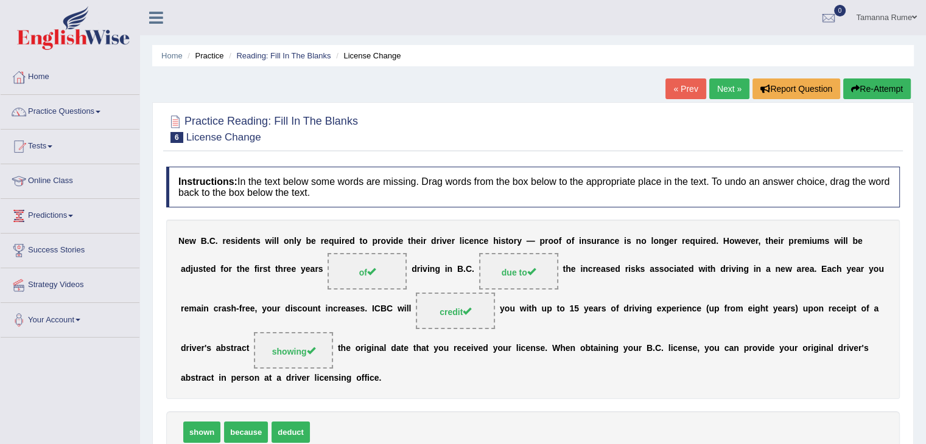
click at [710, 88] on link "Next »" at bounding box center [729, 88] width 40 height 21
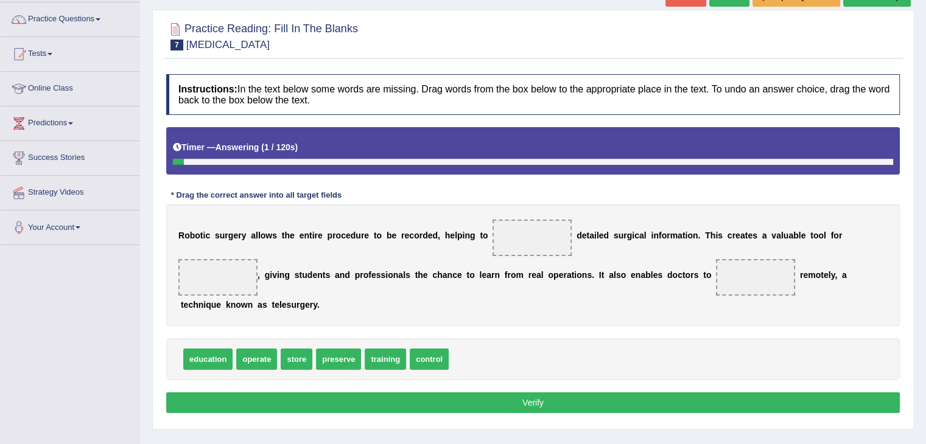
scroll to position [122, 0]
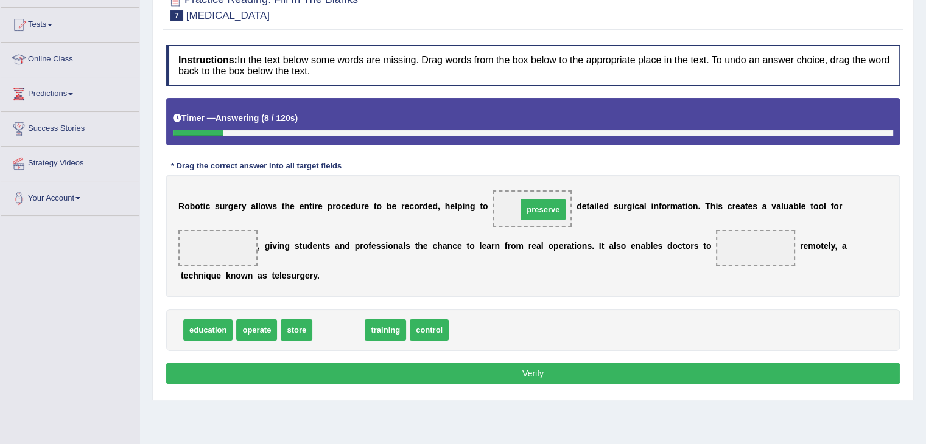
drag, startPoint x: 334, startPoint y: 328, endPoint x: 539, endPoint y: 208, distance: 237.3
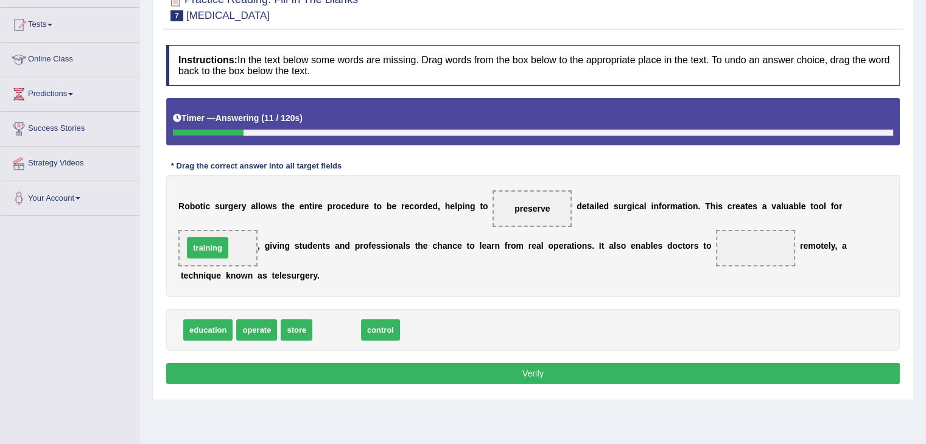
drag, startPoint x: 329, startPoint y: 332, endPoint x: 200, endPoint y: 250, distance: 152.9
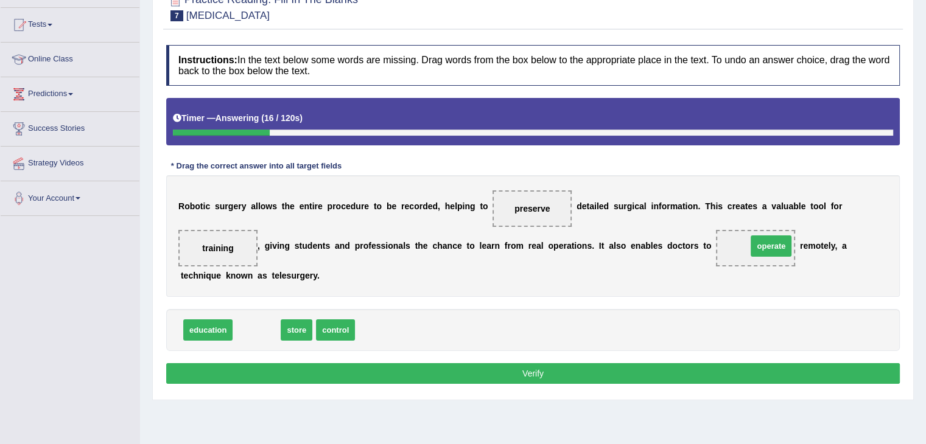
drag, startPoint x: 245, startPoint y: 327, endPoint x: 759, endPoint y: 243, distance: 521.0
click at [389, 378] on button "Verify" at bounding box center [532, 373] width 733 height 21
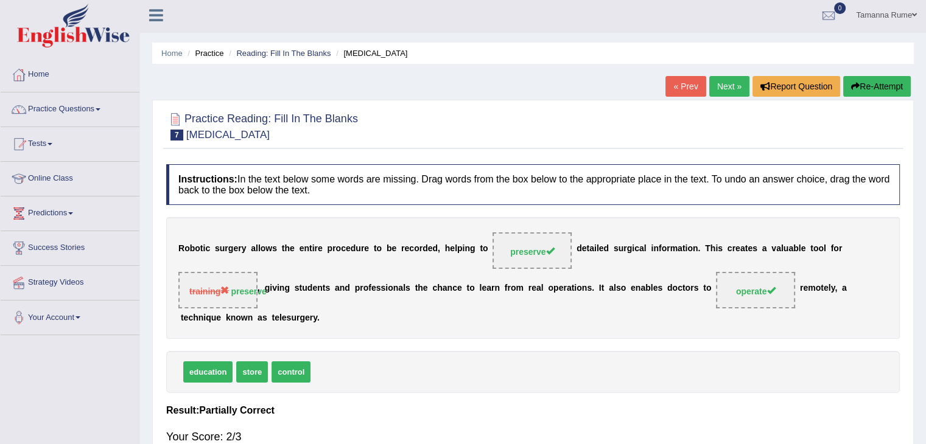
scroll to position [0, 0]
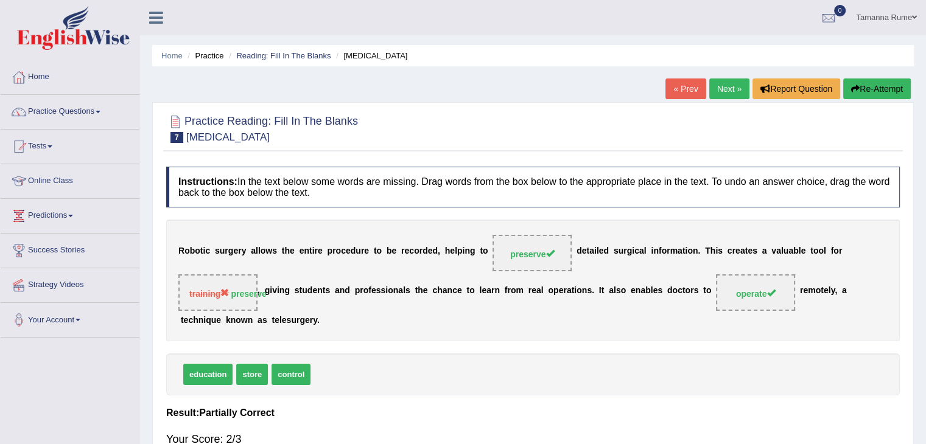
click at [717, 85] on link "Next »" at bounding box center [729, 88] width 40 height 21
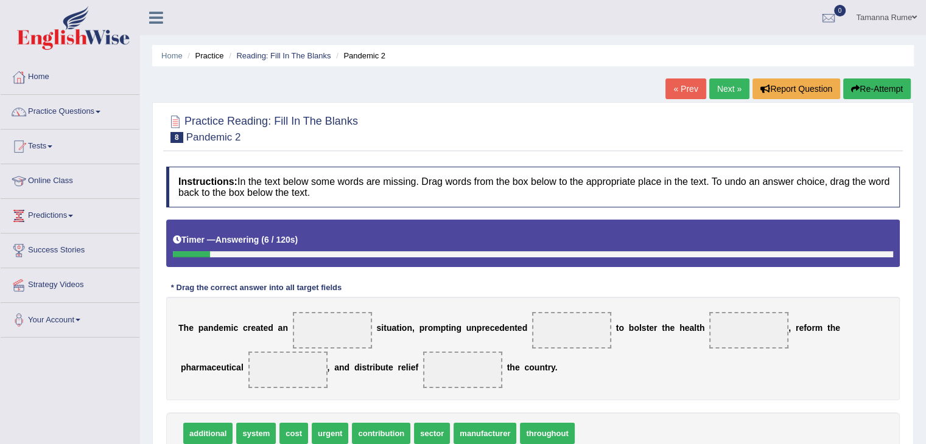
scroll to position [61, 0]
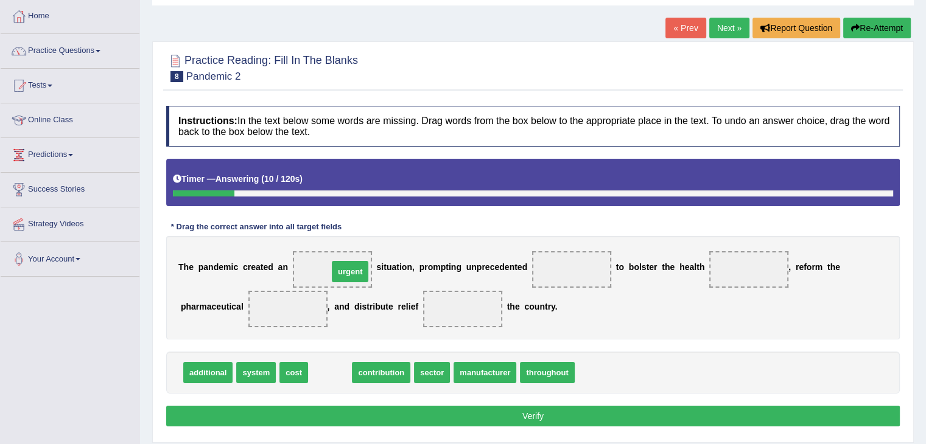
drag, startPoint x: 324, startPoint y: 369, endPoint x: 342, endPoint y: 269, distance: 102.1
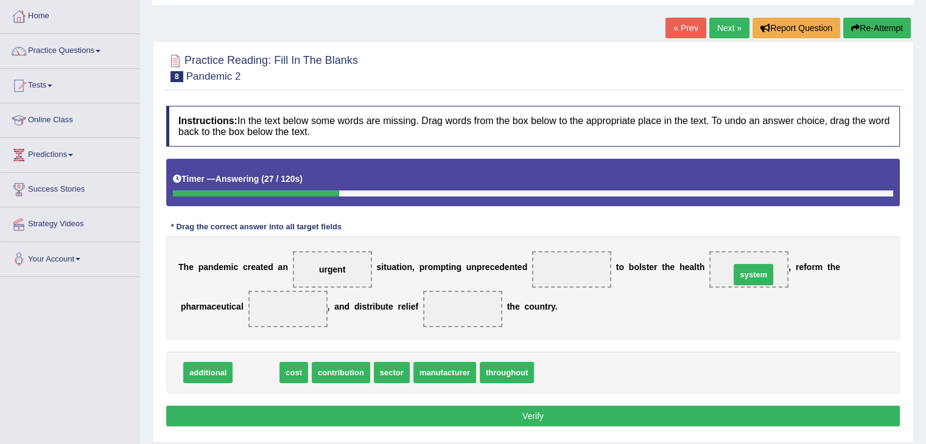
drag, startPoint x: 246, startPoint y: 374, endPoint x: 743, endPoint y: 276, distance: 506.7
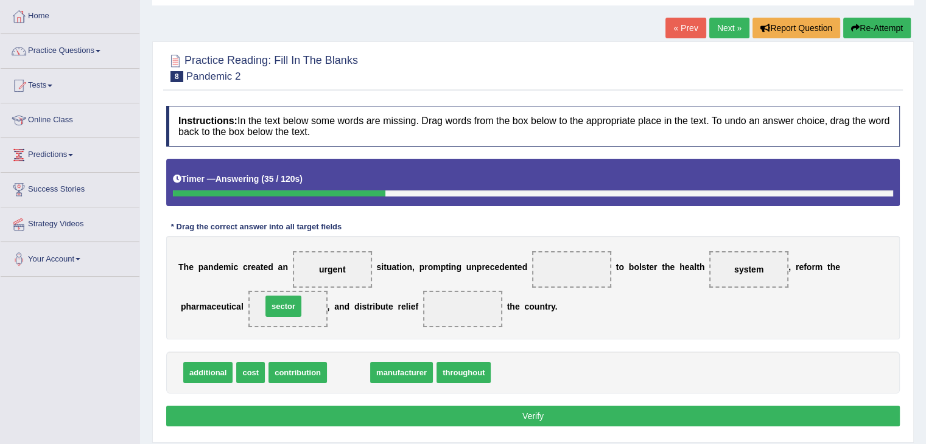
drag, startPoint x: 341, startPoint y: 372, endPoint x: 283, endPoint y: 307, distance: 87.0
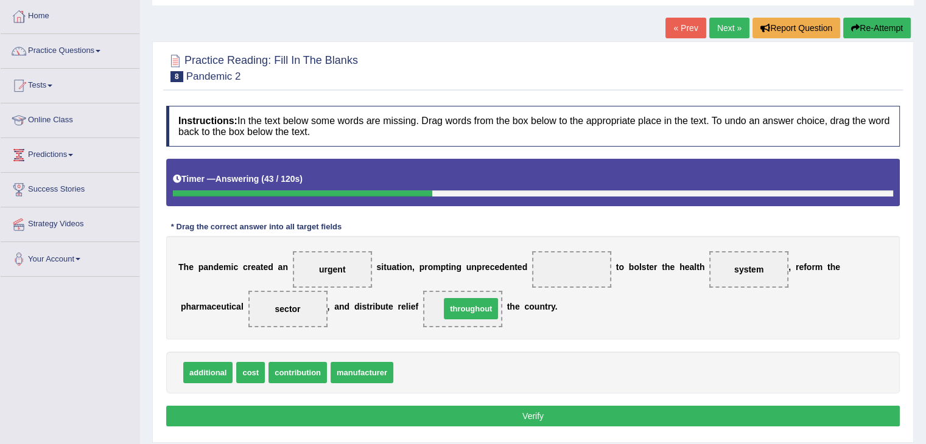
drag, startPoint x: 408, startPoint y: 371, endPoint x: 454, endPoint y: 307, distance: 78.4
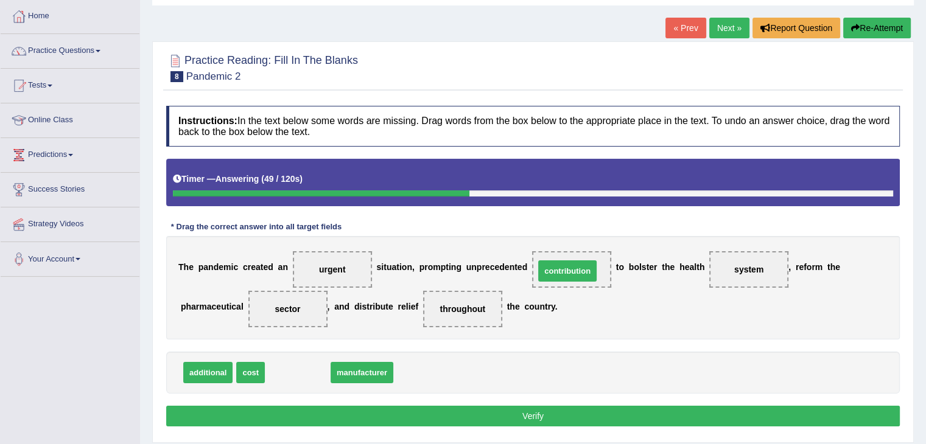
drag, startPoint x: 297, startPoint y: 372, endPoint x: 567, endPoint y: 271, distance: 288.1
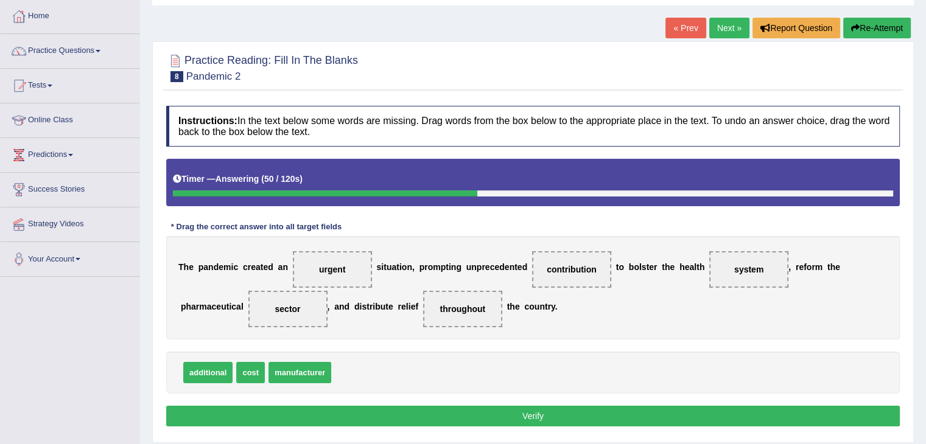
click at [387, 408] on button "Verify" at bounding box center [532, 416] width 733 height 21
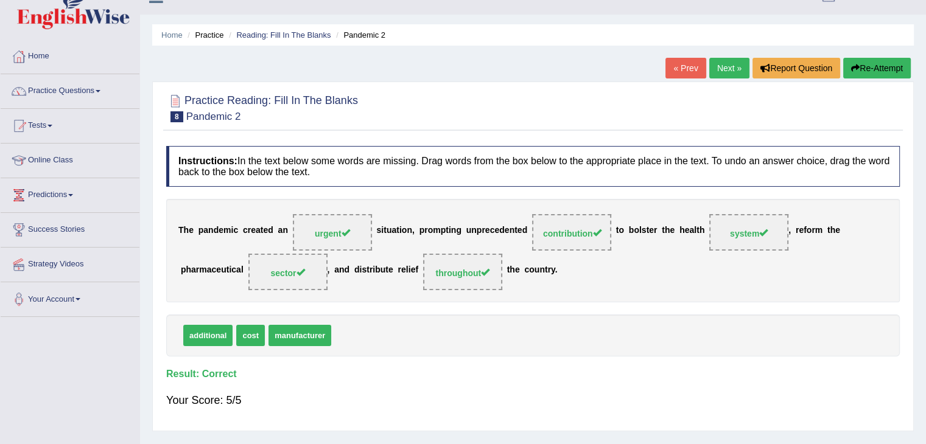
scroll to position [0, 0]
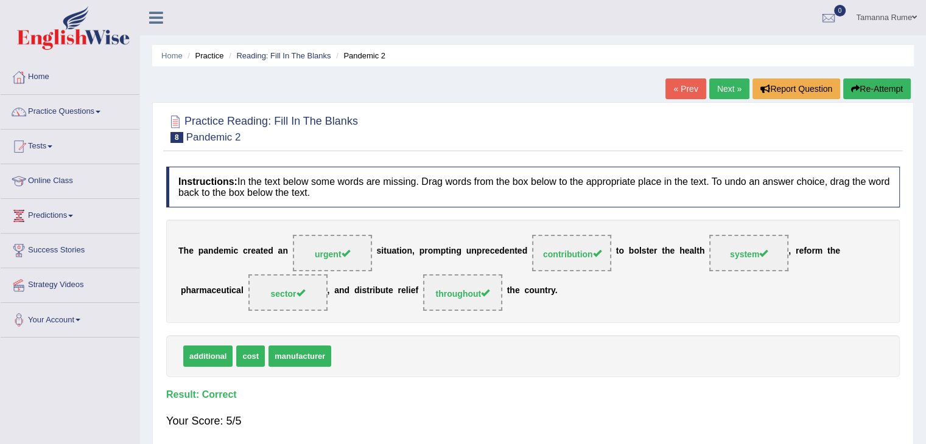
click at [724, 88] on link "Next »" at bounding box center [729, 88] width 40 height 21
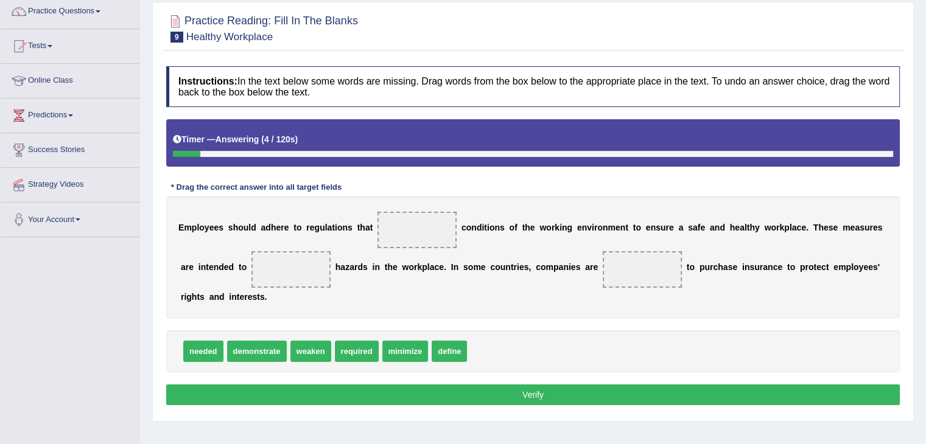
scroll to position [122, 0]
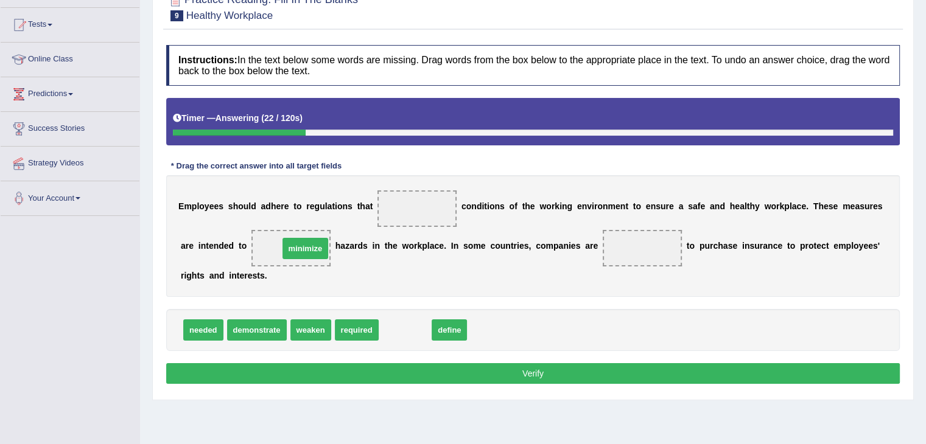
drag, startPoint x: 397, startPoint y: 333, endPoint x: 297, endPoint y: 252, distance: 128.9
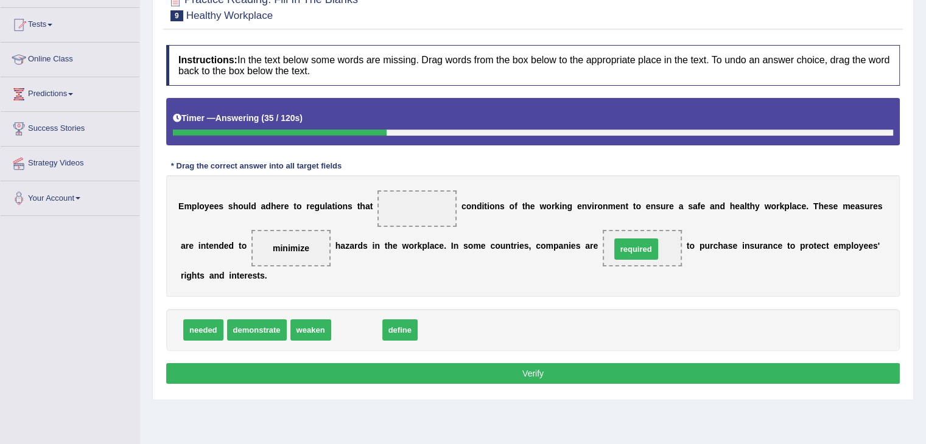
drag, startPoint x: 344, startPoint y: 327, endPoint x: 623, endPoint y: 246, distance: 290.8
drag, startPoint x: 360, startPoint y: 329, endPoint x: 418, endPoint y: 208, distance: 134.7
click at [368, 372] on button "Verify" at bounding box center [532, 373] width 733 height 21
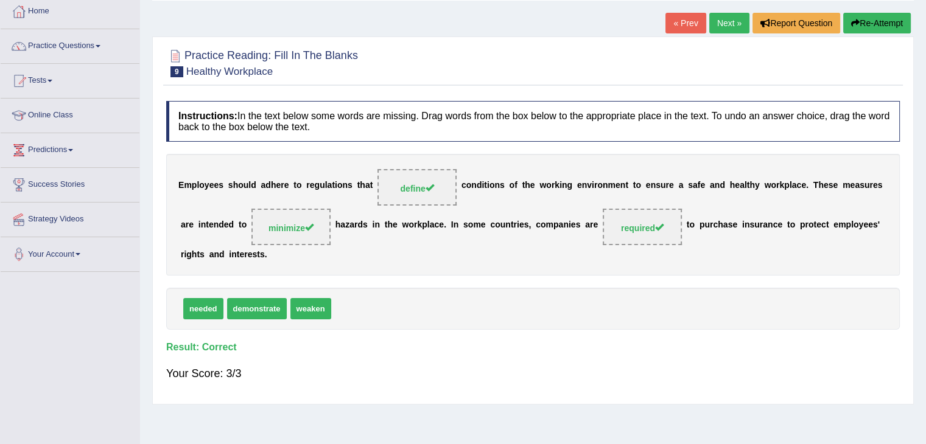
scroll to position [0, 0]
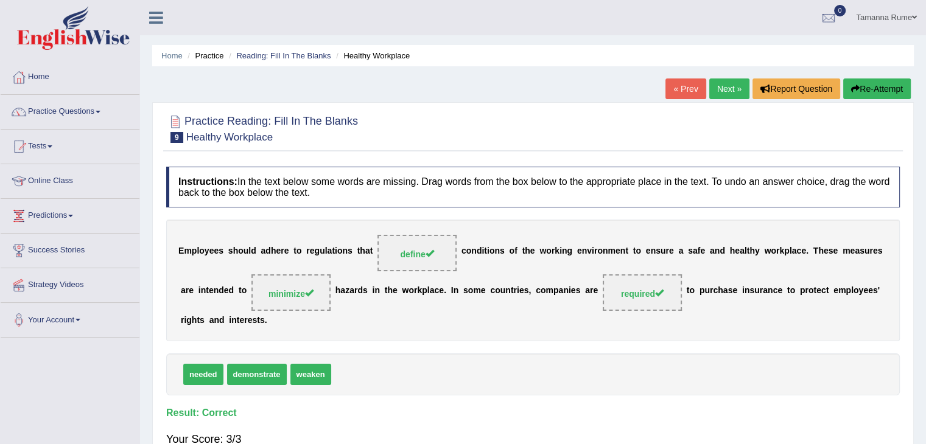
click at [722, 87] on link "Next »" at bounding box center [729, 88] width 40 height 21
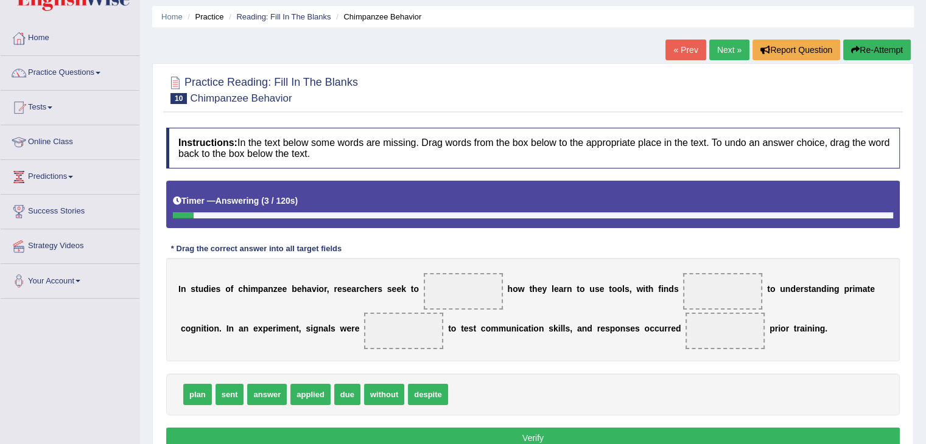
scroll to position [61, 0]
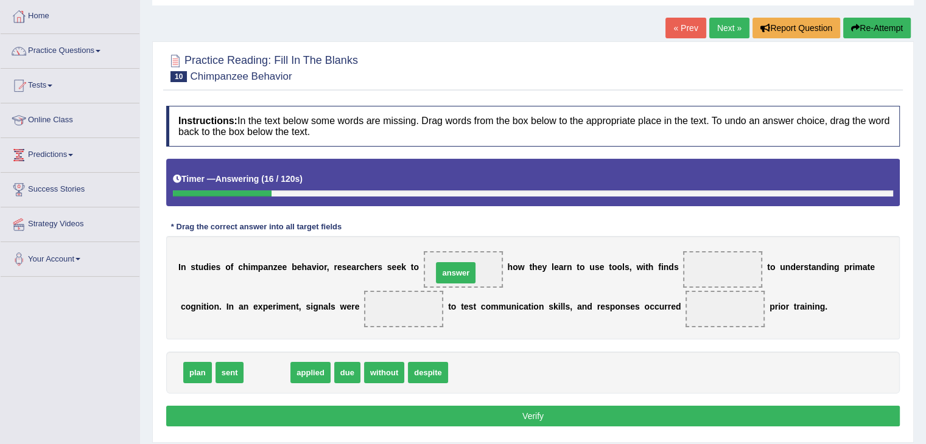
drag, startPoint x: 269, startPoint y: 373, endPoint x: 458, endPoint y: 273, distance: 213.4
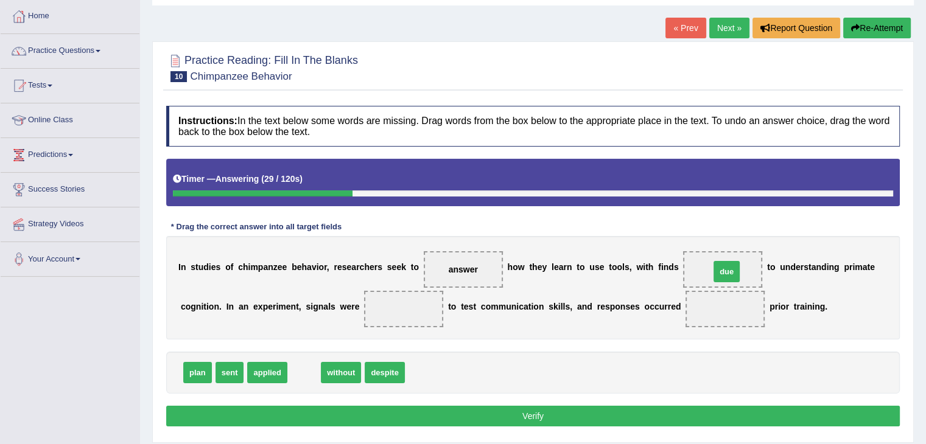
drag, startPoint x: 295, startPoint y: 374, endPoint x: 716, endPoint y: 273, distance: 432.4
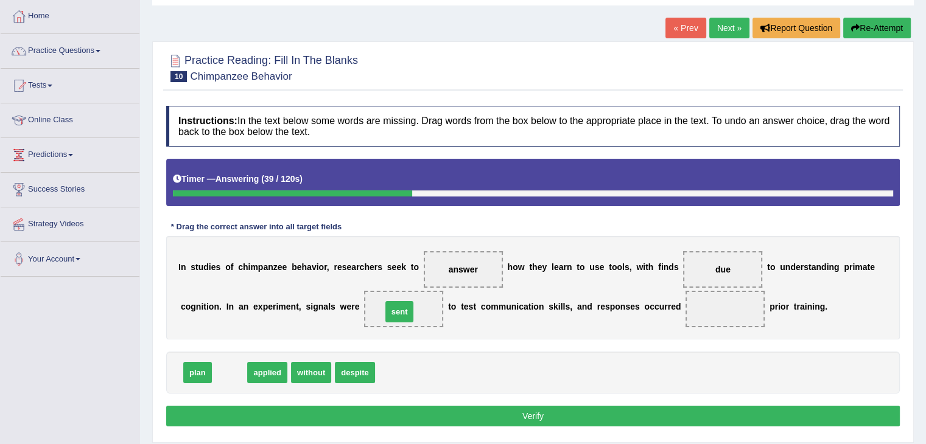
drag, startPoint x: 231, startPoint y: 375, endPoint x: 401, endPoint y: 315, distance: 180.4
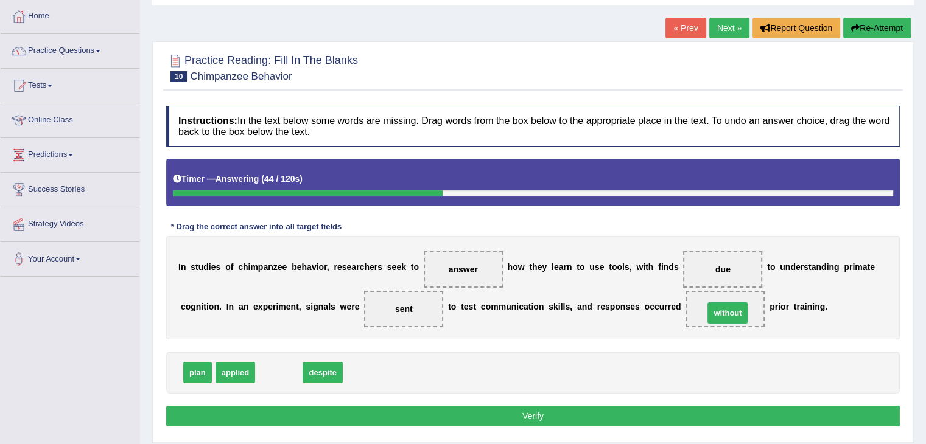
drag, startPoint x: 272, startPoint y: 372, endPoint x: 720, endPoint y: 313, distance: 452.3
click at [368, 414] on button "Verify" at bounding box center [532, 416] width 733 height 21
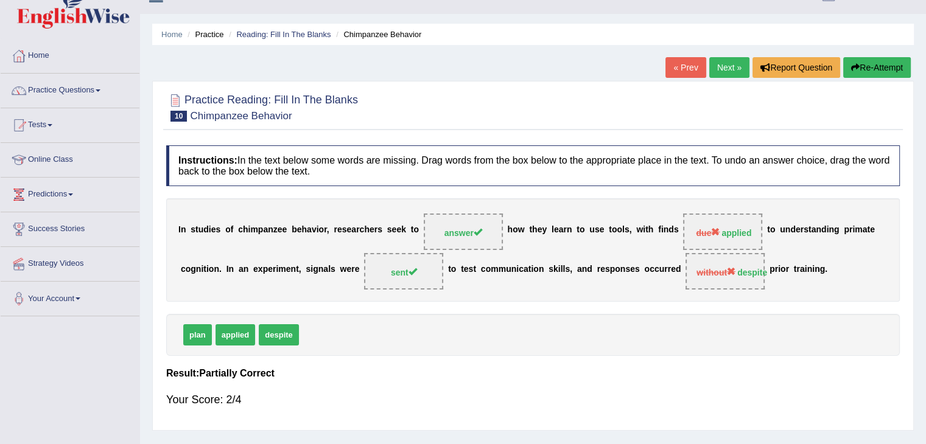
scroll to position [0, 0]
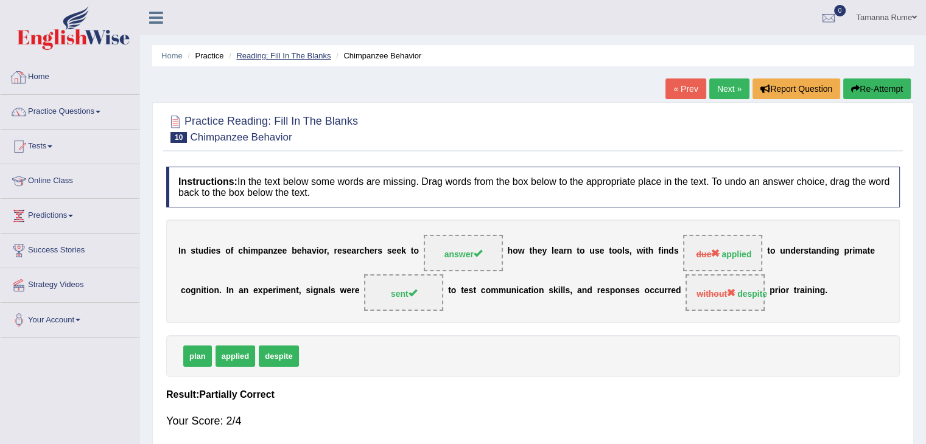
click at [263, 56] on link "Reading: Fill In The Blanks" at bounding box center [283, 55] width 94 height 9
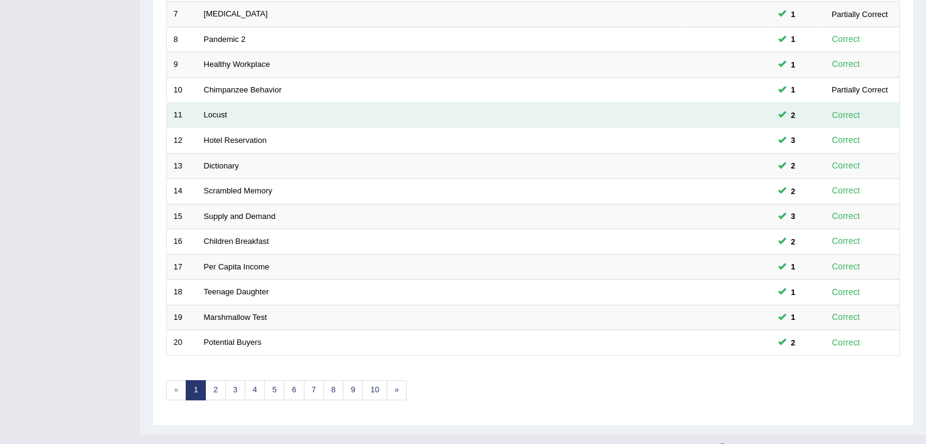
scroll to position [358, 0]
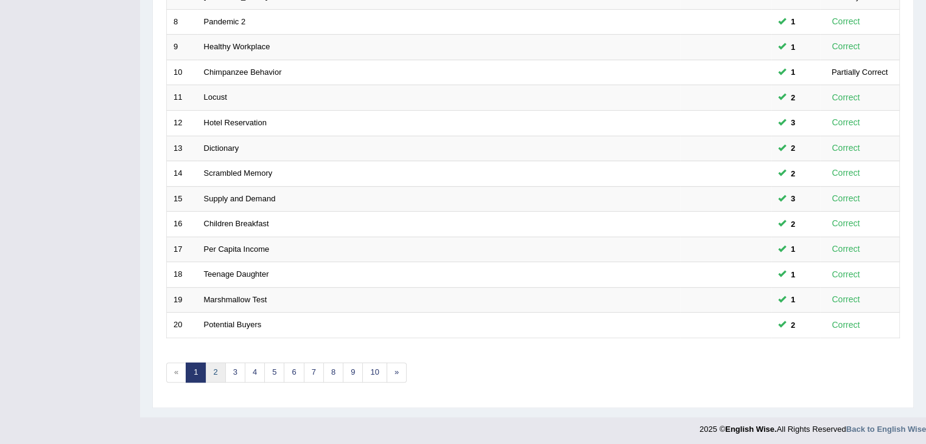
click at [219, 368] on link "2" at bounding box center [215, 373] width 20 height 20
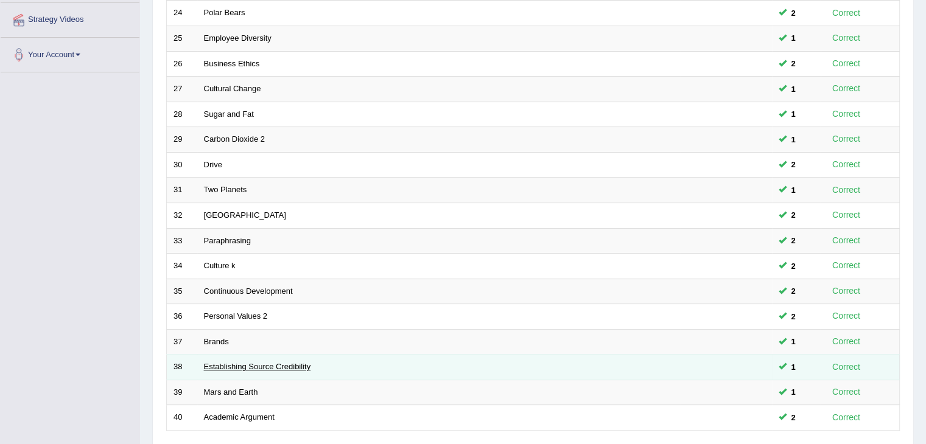
scroll to position [358, 0]
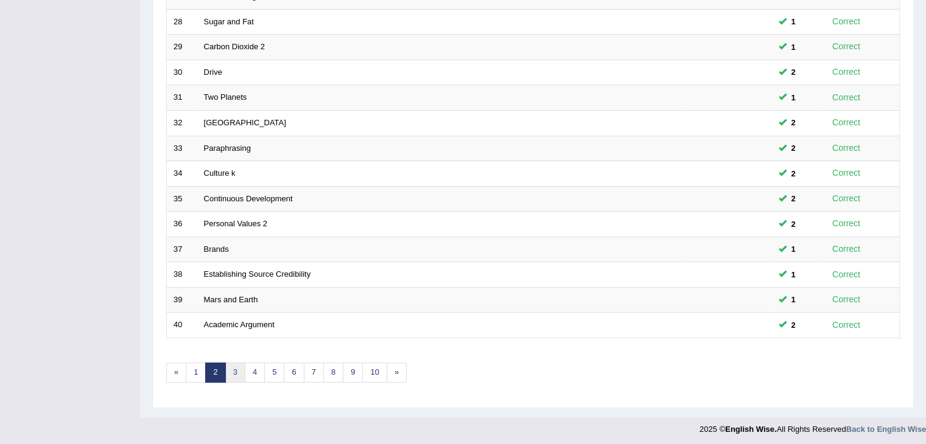
click at [229, 374] on link "3" at bounding box center [235, 373] width 20 height 20
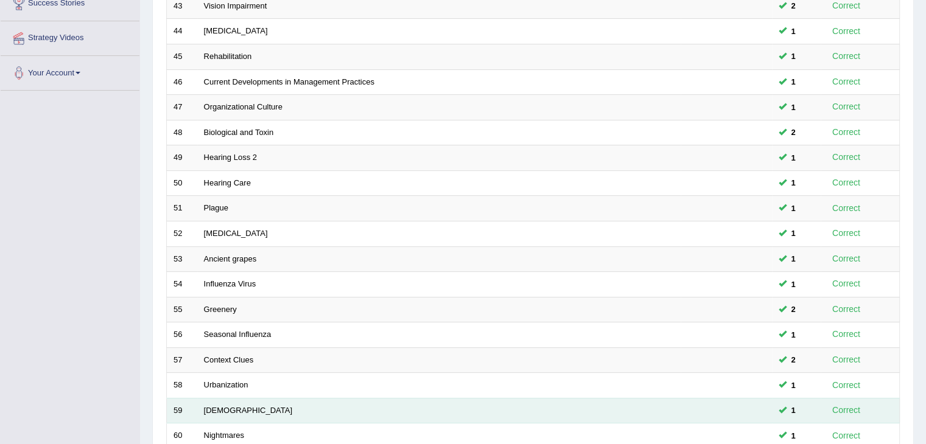
scroll to position [358, 0]
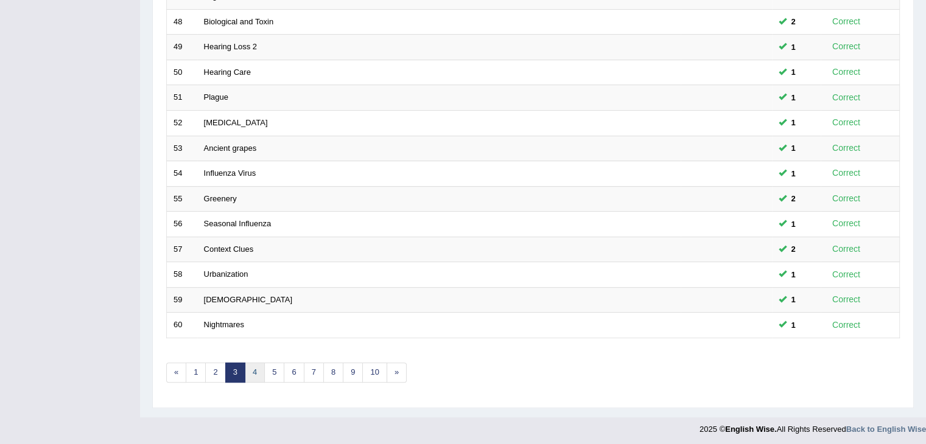
click at [257, 368] on link "4" at bounding box center [255, 373] width 20 height 20
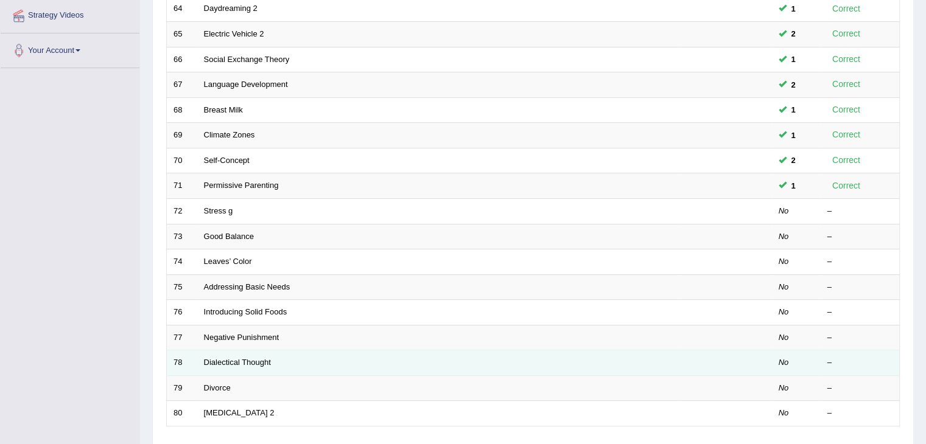
scroll to position [358, 0]
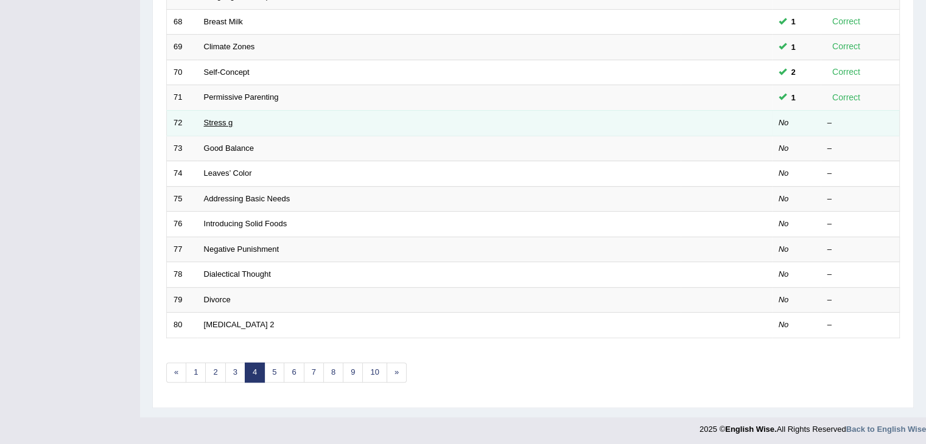
click at [217, 120] on link "Stress g" at bounding box center [218, 122] width 29 height 9
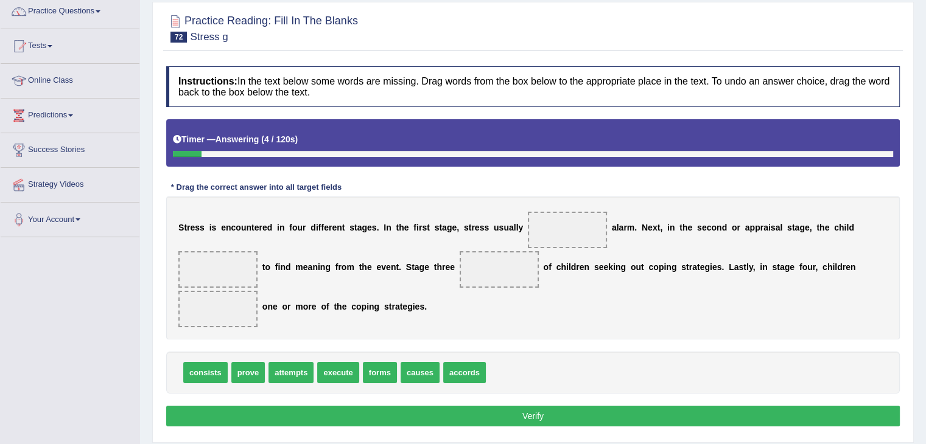
scroll to position [122, 0]
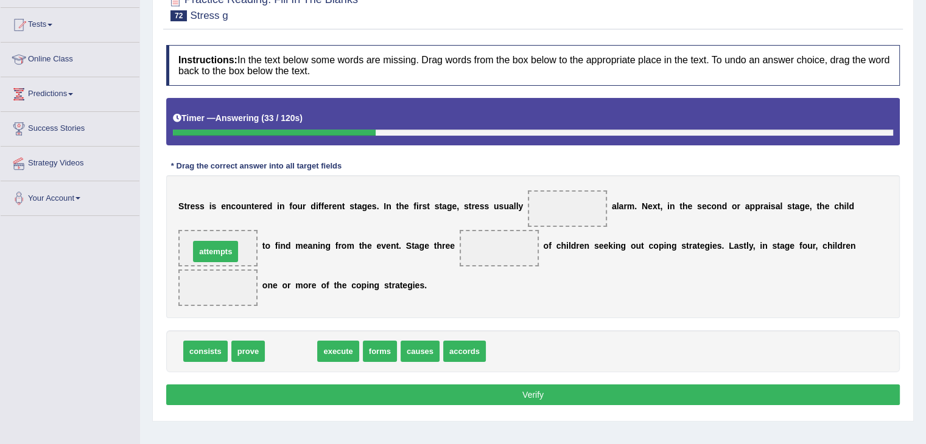
drag, startPoint x: 281, startPoint y: 352, endPoint x: 206, endPoint y: 253, distance: 125.1
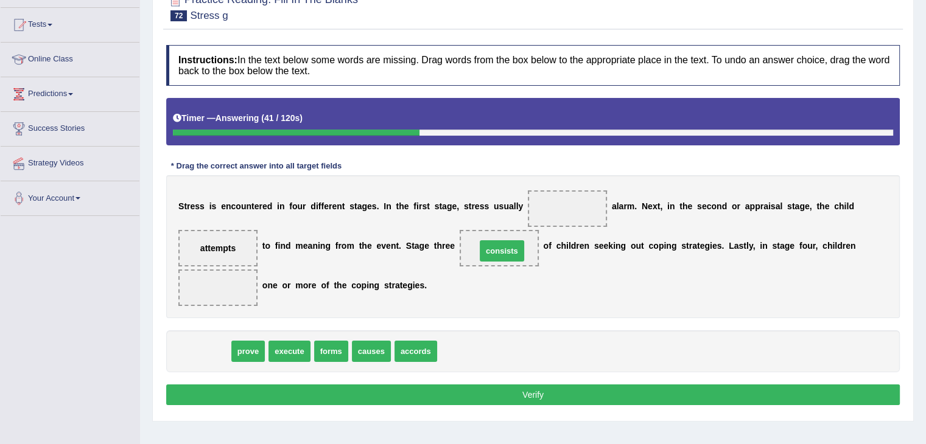
drag, startPoint x: 206, startPoint y: 349, endPoint x: 503, endPoint y: 249, distance: 312.9
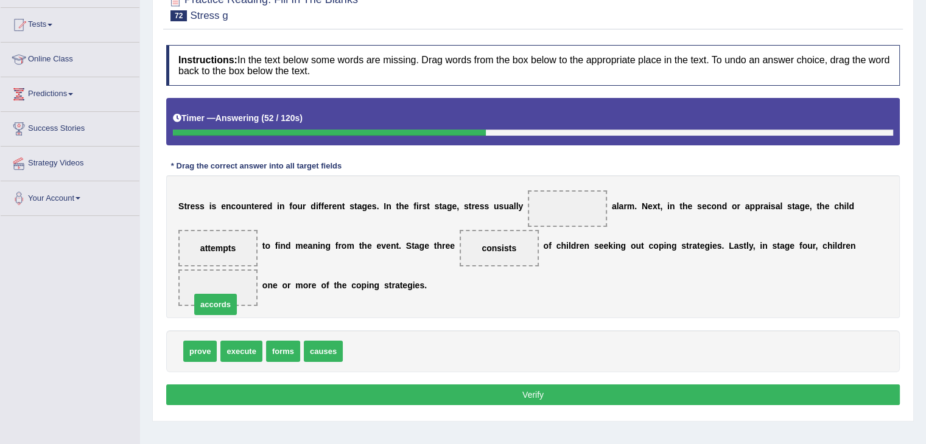
drag, startPoint x: 358, startPoint y: 349, endPoint x: 206, endPoint y: 302, distance: 159.2
drag, startPoint x: 238, startPoint y: 352, endPoint x: 570, endPoint y: 208, distance: 362.2
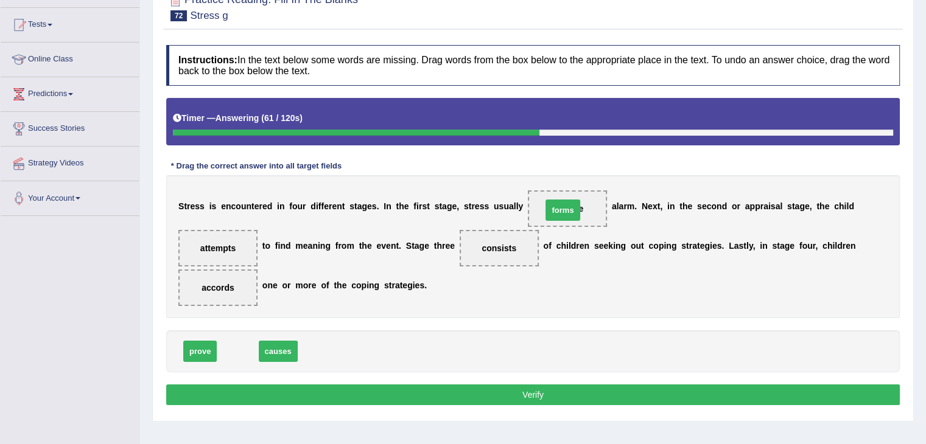
drag, startPoint x: 239, startPoint y: 349, endPoint x: 563, endPoint y: 208, distance: 354.3
click at [380, 388] on button "Verify" at bounding box center [532, 395] width 733 height 21
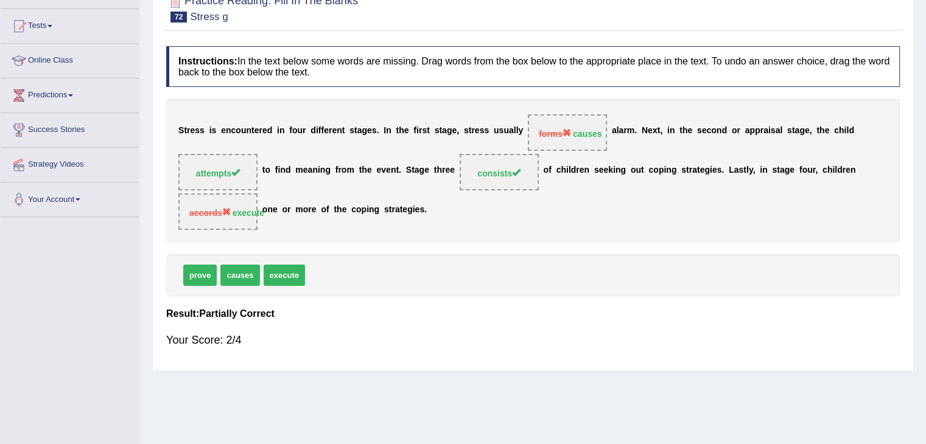
scroll to position [0, 0]
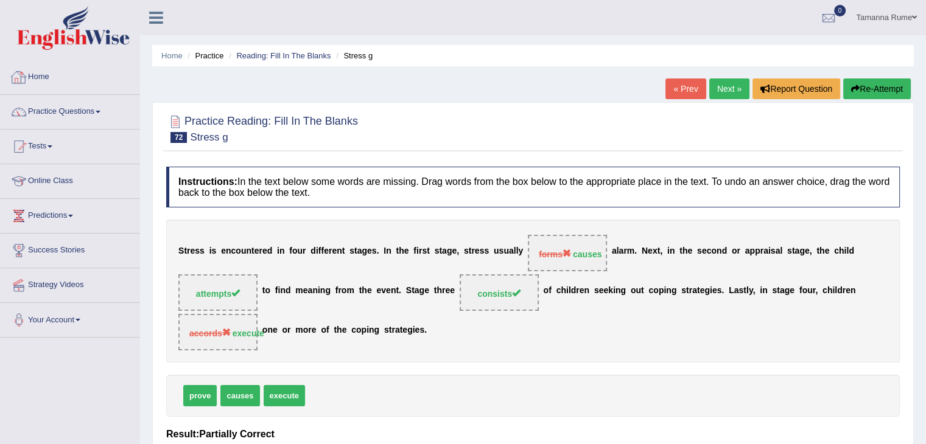
click at [31, 73] on link "Home" at bounding box center [70, 75] width 139 height 30
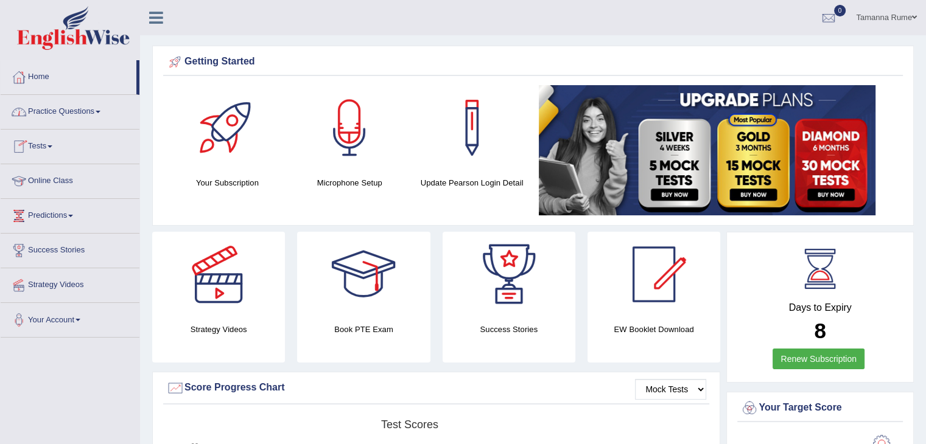
click at [56, 108] on link "Practice Questions" at bounding box center [70, 110] width 139 height 30
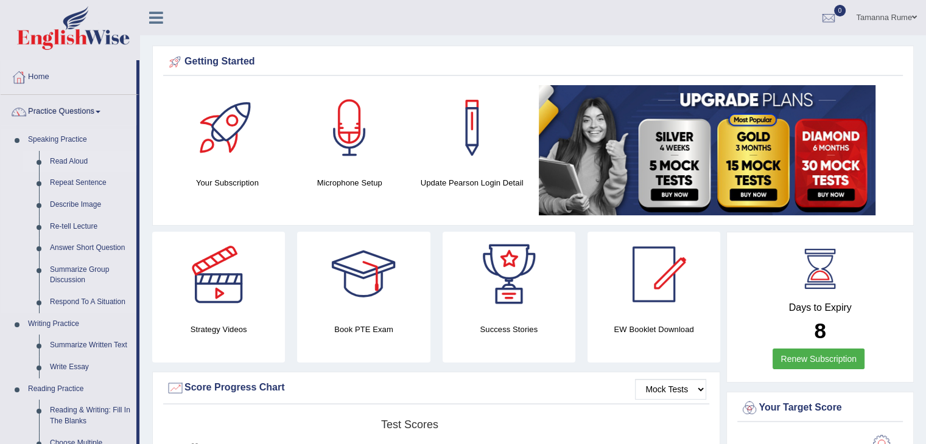
click at [55, 161] on link "Read Aloud" at bounding box center [90, 162] width 92 height 22
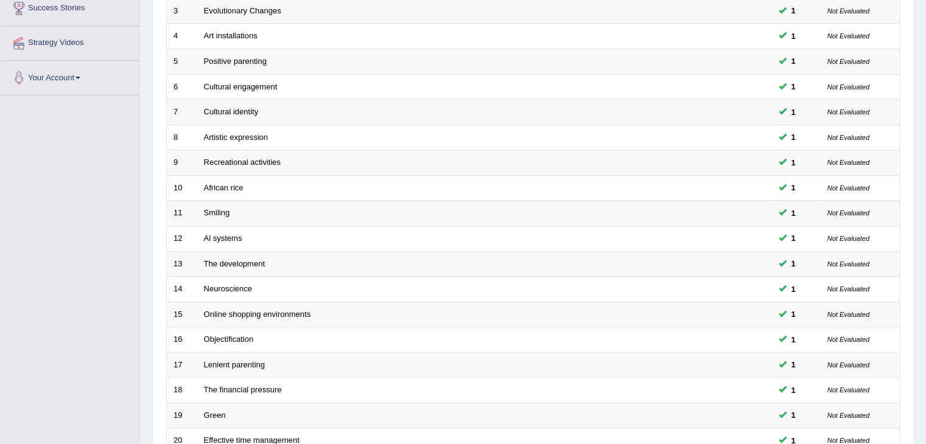
scroll to position [358, 0]
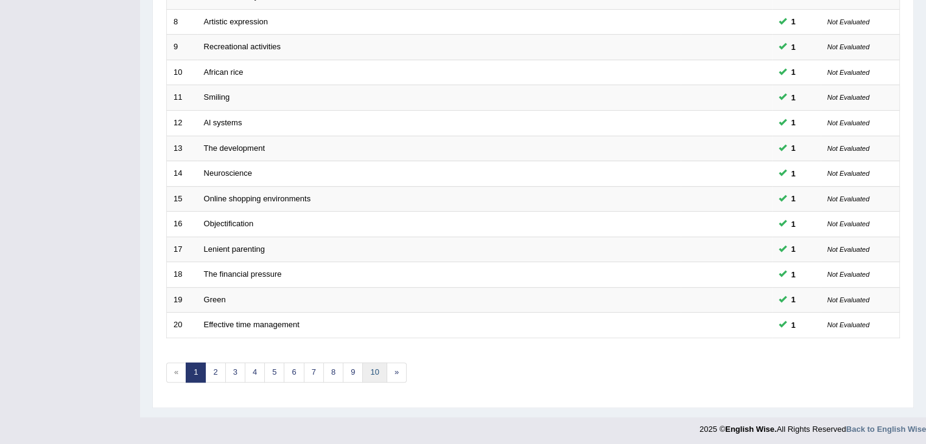
click at [374, 372] on link "10" at bounding box center [374, 373] width 24 height 20
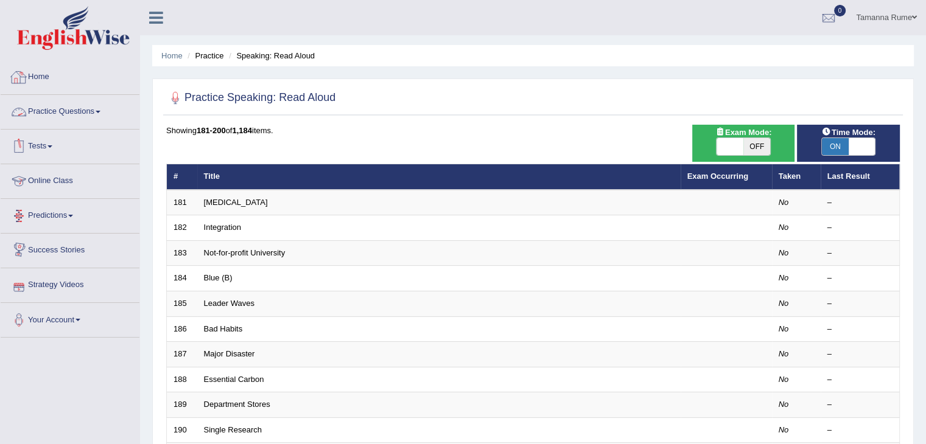
click at [44, 75] on link "Home" at bounding box center [70, 75] width 139 height 30
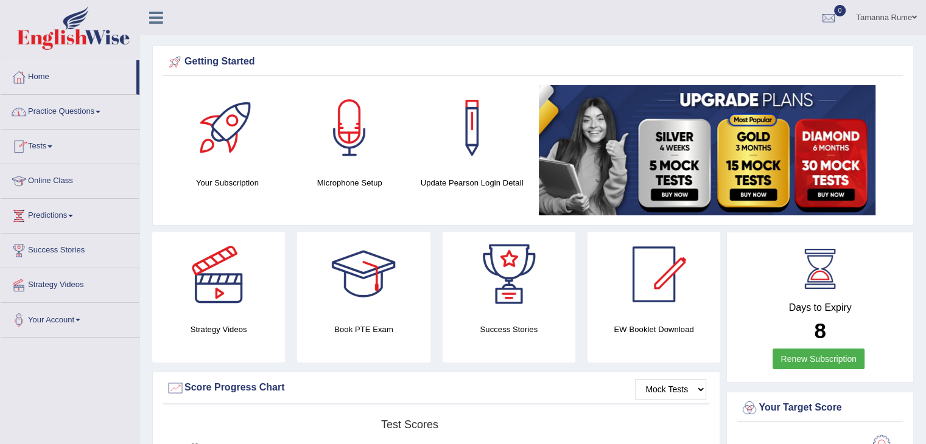
click at [36, 110] on link "Practice Questions" at bounding box center [70, 110] width 139 height 30
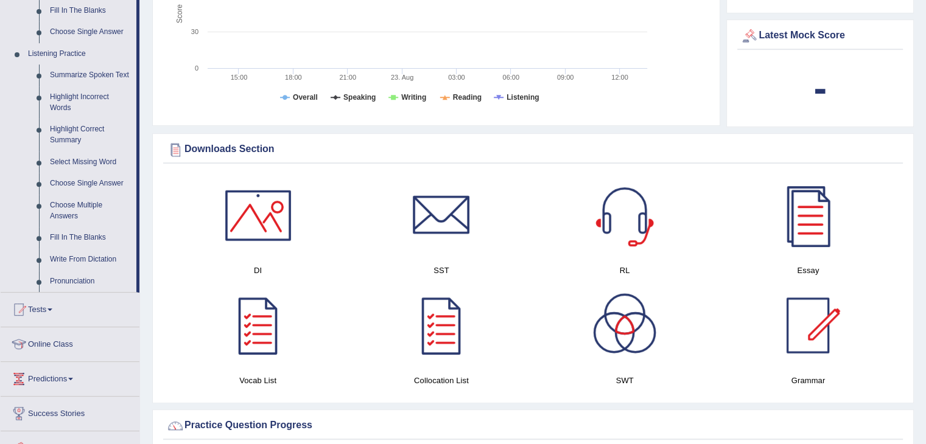
scroll to position [243, 0]
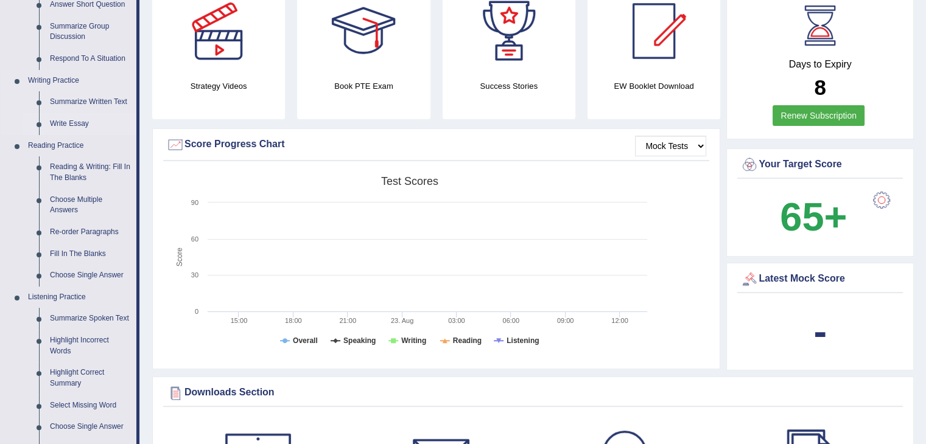
click at [58, 123] on link "Write Essay" at bounding box center [90, 124] width 92 height 22
